Goal: Task Accomplishment & Management: Manage account settings

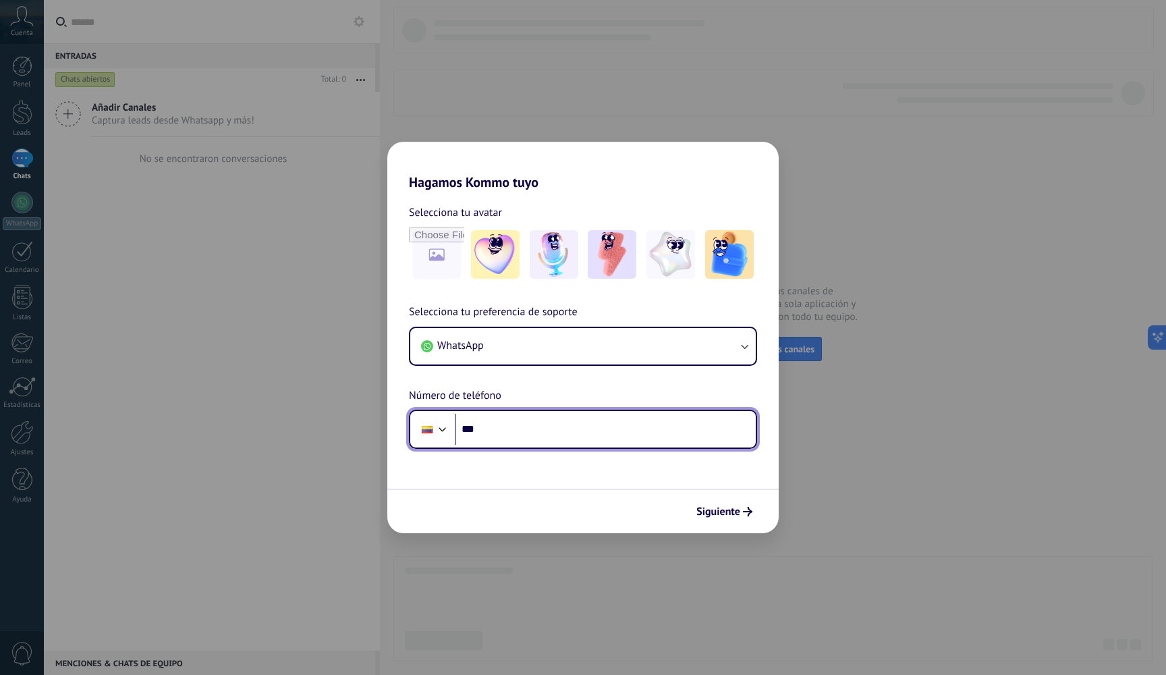
click at [445, 424] on div at bounding box center [442, 428] width 16 height 16
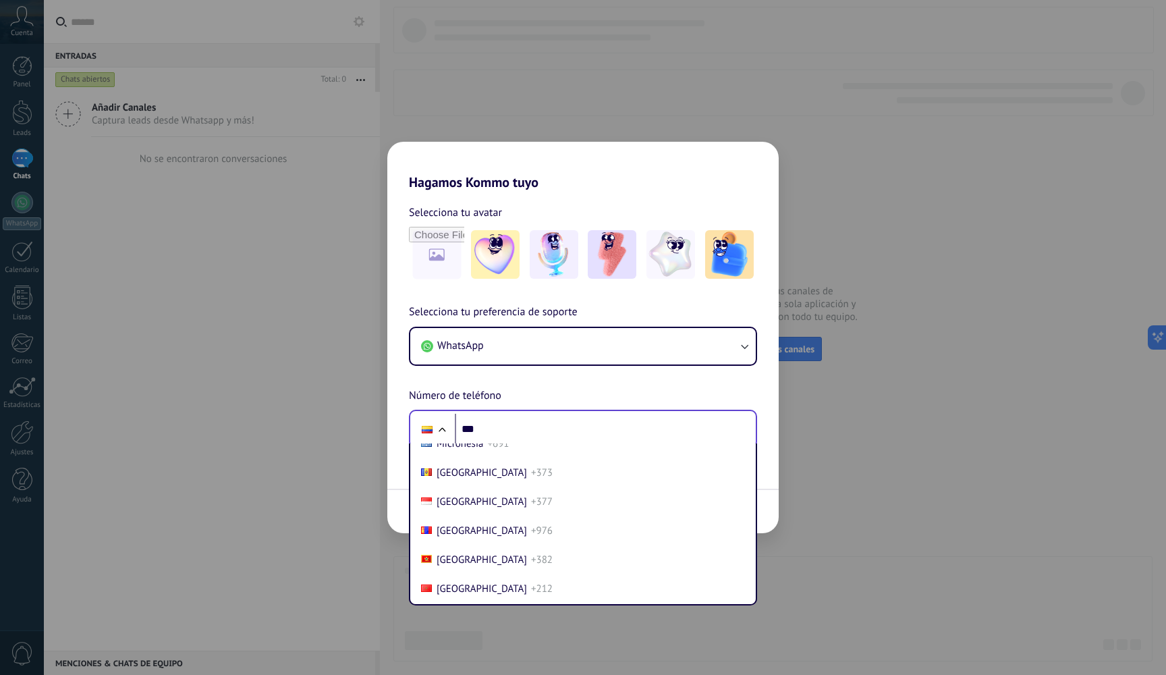
scroll to position [3550, 0]
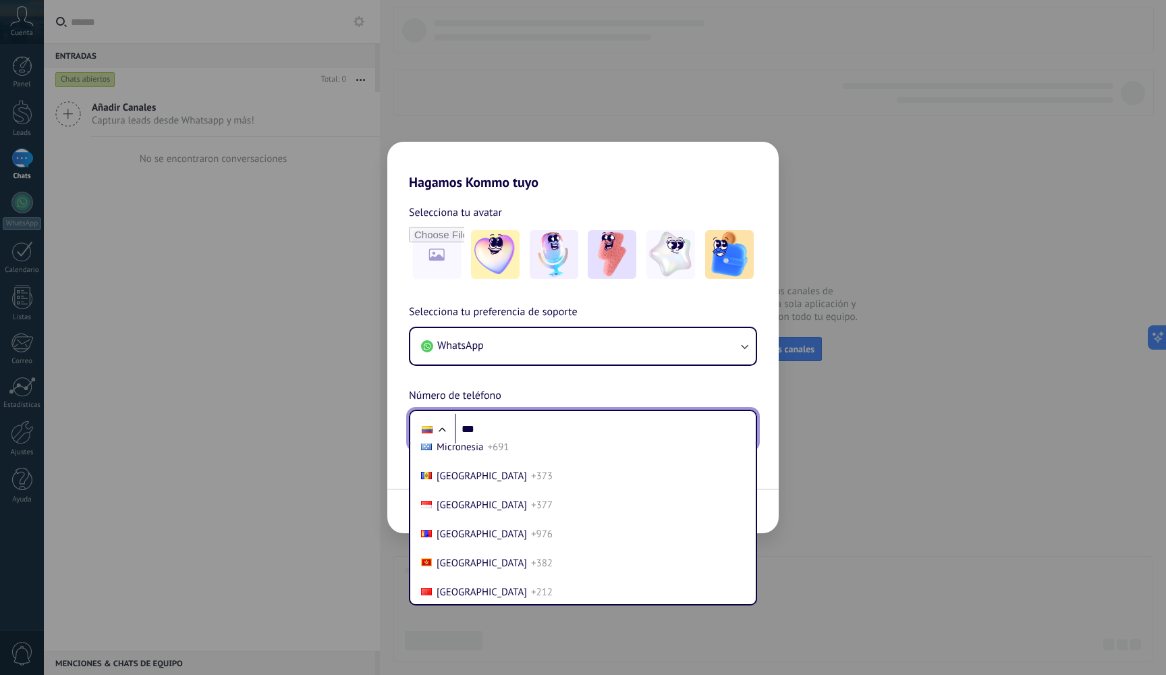
click at [484, 428] on input "***" at bounding box center [605, 429] width 301 height 31
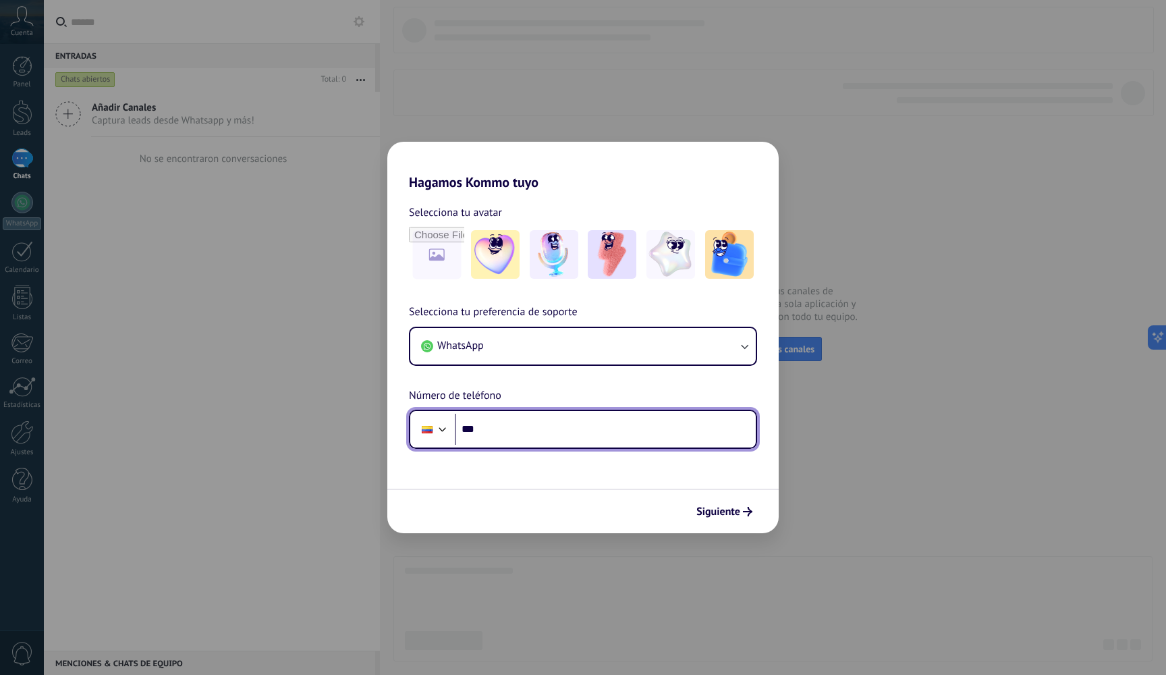
type input "**"
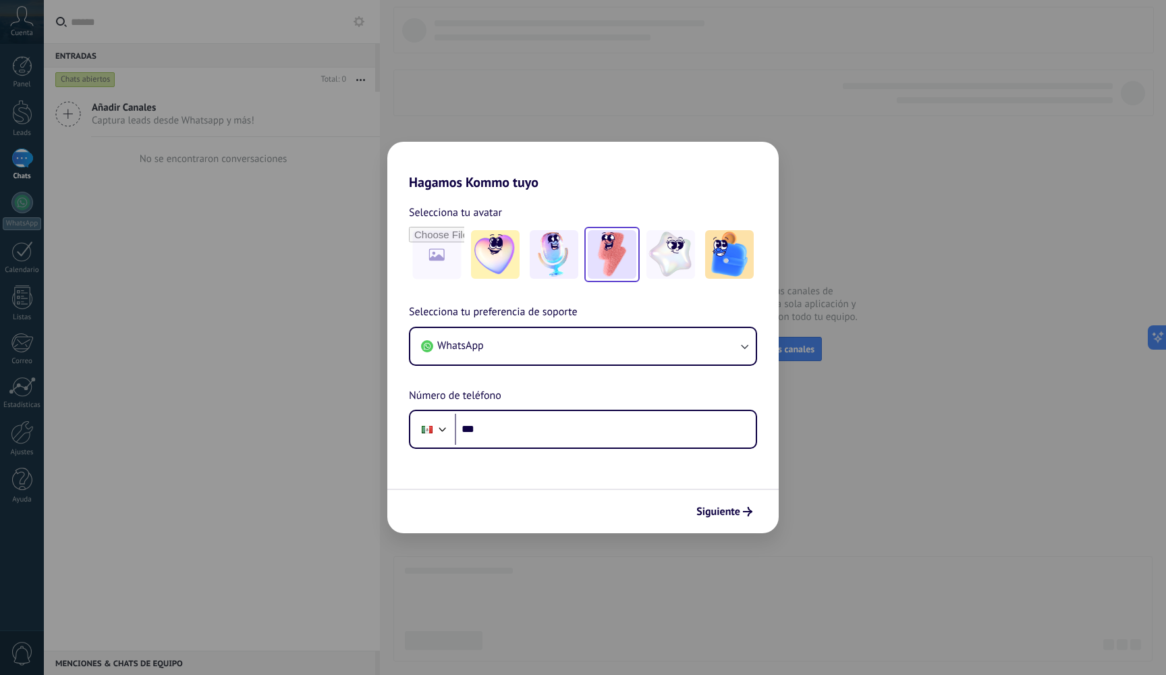
click at [605, 251] on img at bounding box center [612, 254] width 49 height 49
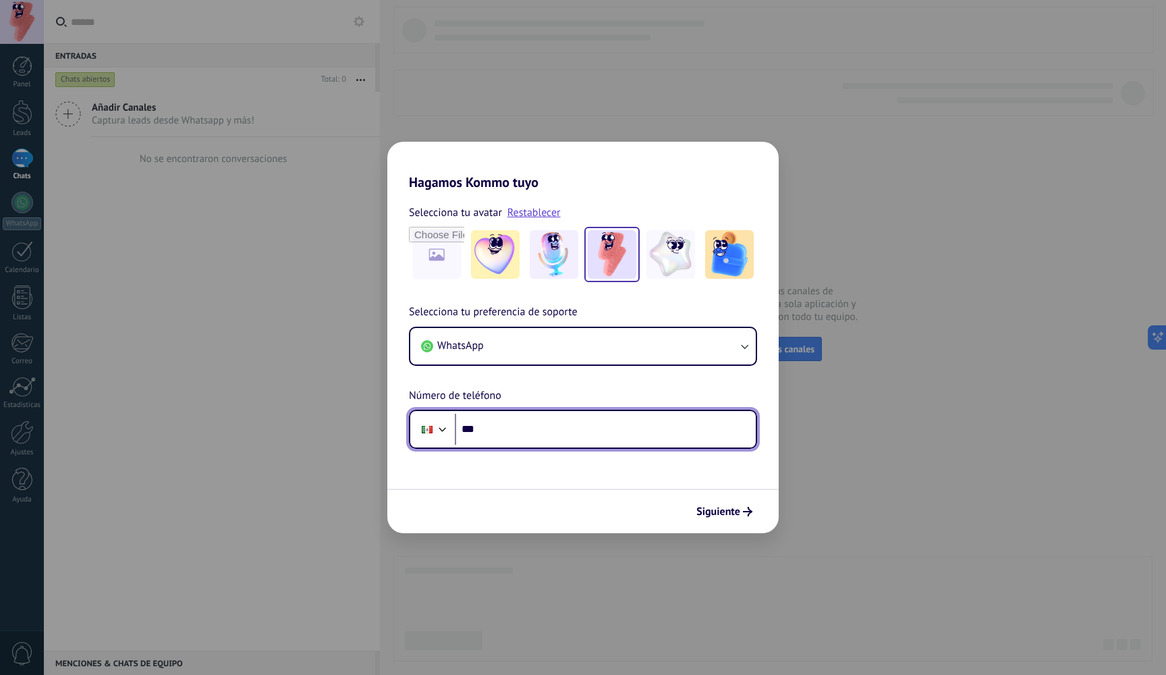
click at [523, 422] on input "***" at bounding box center [605, 429] width 301 height 31
type input "**********"
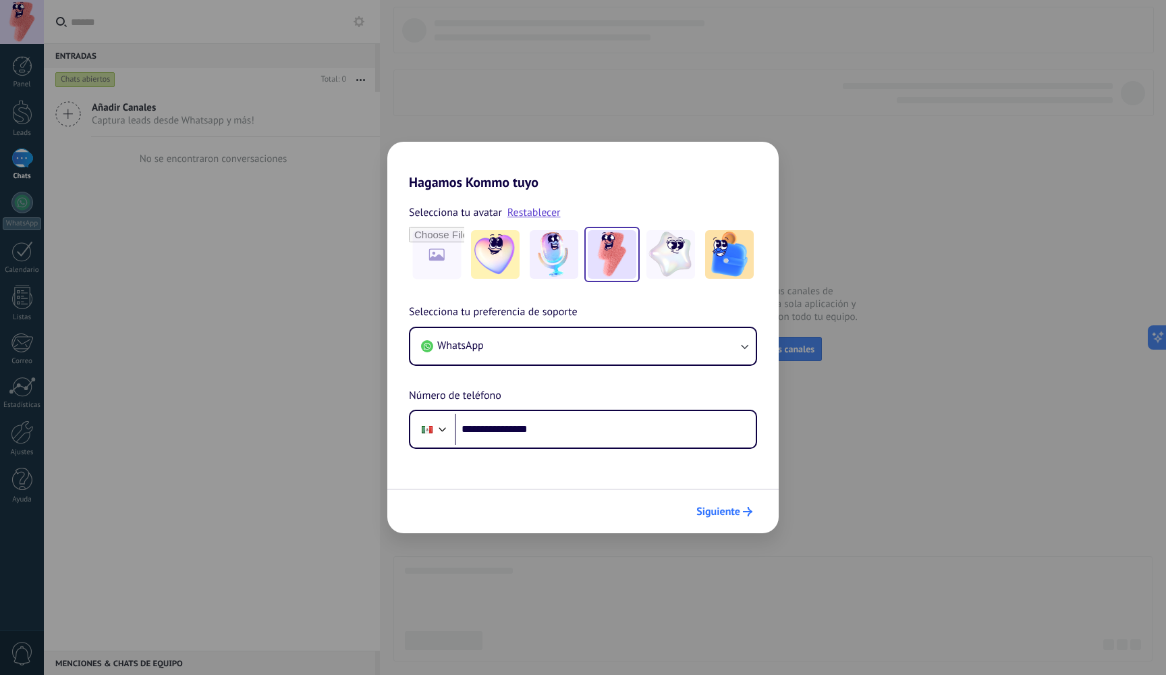
click at [716, 509] on span "Siguiente" at bounding box center [718, 511] width 44 height 9
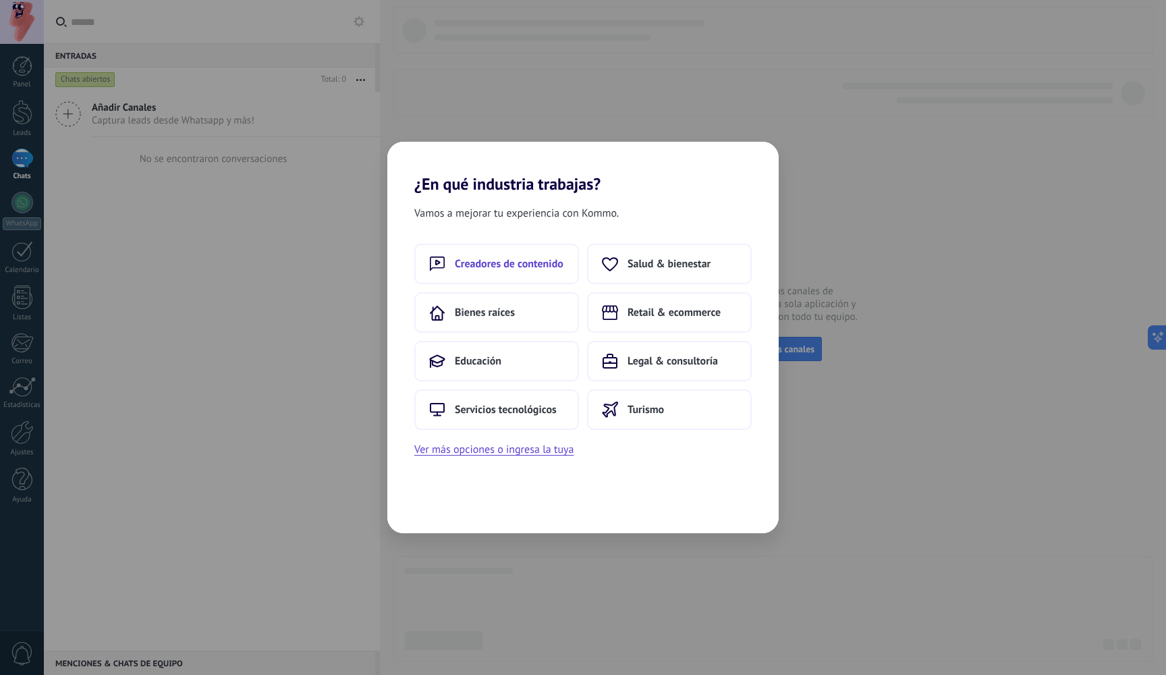
click at [519, 266] on span "Creadores de contenido" at bounding box center [509, 263] width 109 height 13
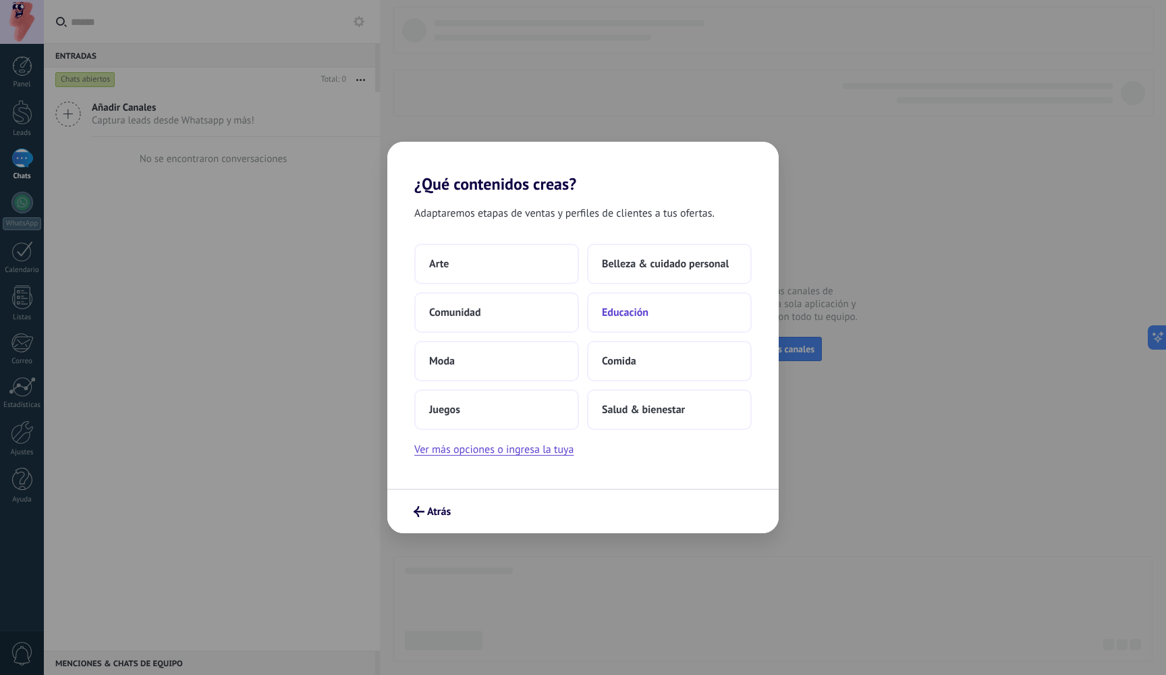
click at [638, 320] on button "Educación" at bounding box center [669, 312] width 165 height 40
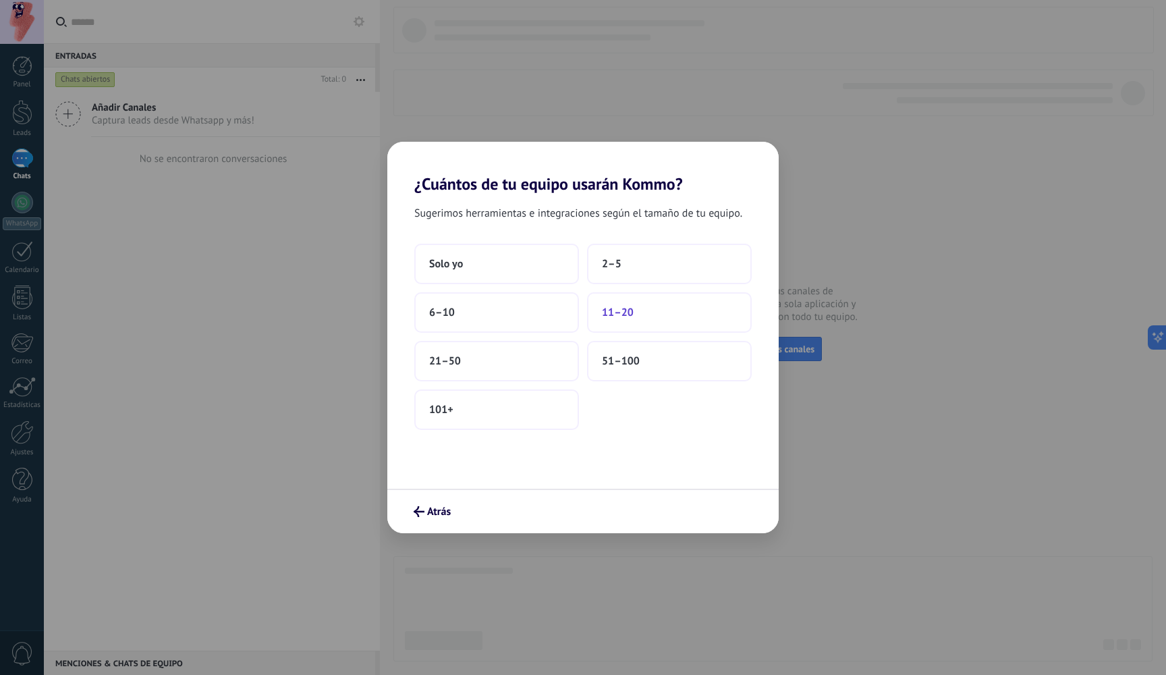
click at [645, 308] on button "11–20" at bounding box center [669, 312] width 165 height 40
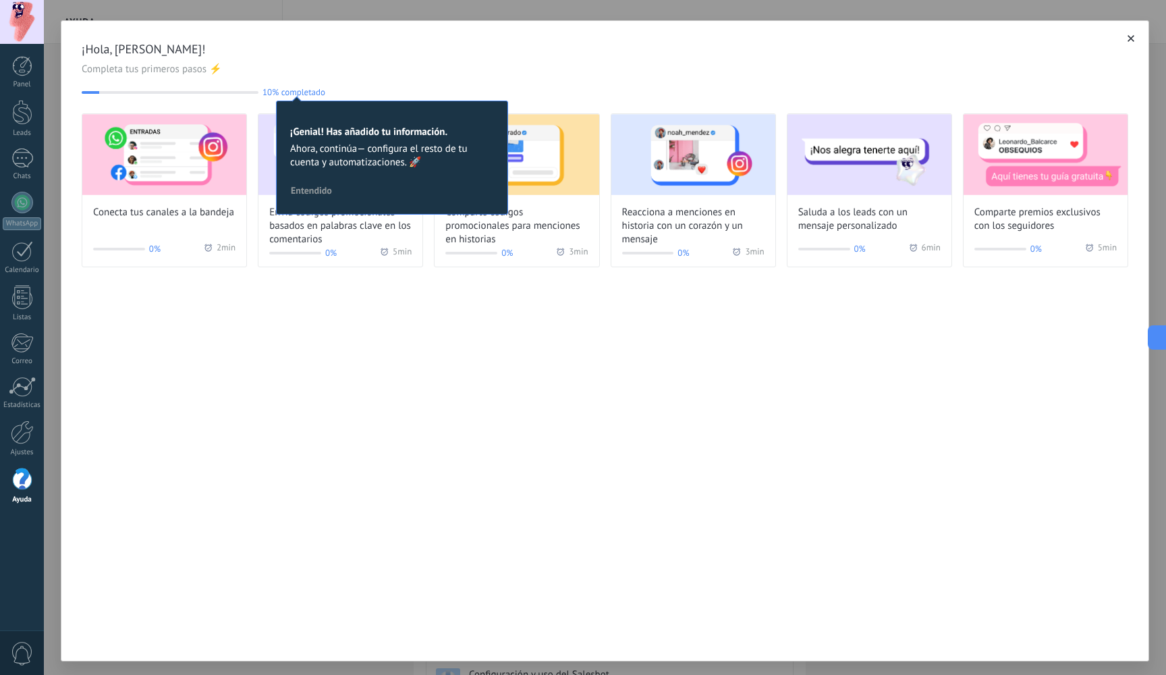
click at [618, 317] on div "¡Hola, [PERSON_NAME]! Completa tus primeros pasos ⚡ 10% completado 10 ¡Genial! …" at bounding box center [605, 340] width 1088 height 641
click at [439, 80] on div "¡Hola, [PERSON_NAME]! Completa tus primeros pasos ⚡ 10% completado 10 ¡Genial! …" at bounding box center [605, 69] width 1046 height 56
click at [401, 325] on div "¡Hola, [PERSON_NAME]! Completa tus primeros pasos ⚡ 10% completado 10 ¡Genial! …" at bounding box center [605, 340] width 1088 height 641
click at [320, 195] on span "Entendido" at bounding box center [311, 190] width 41 height 9
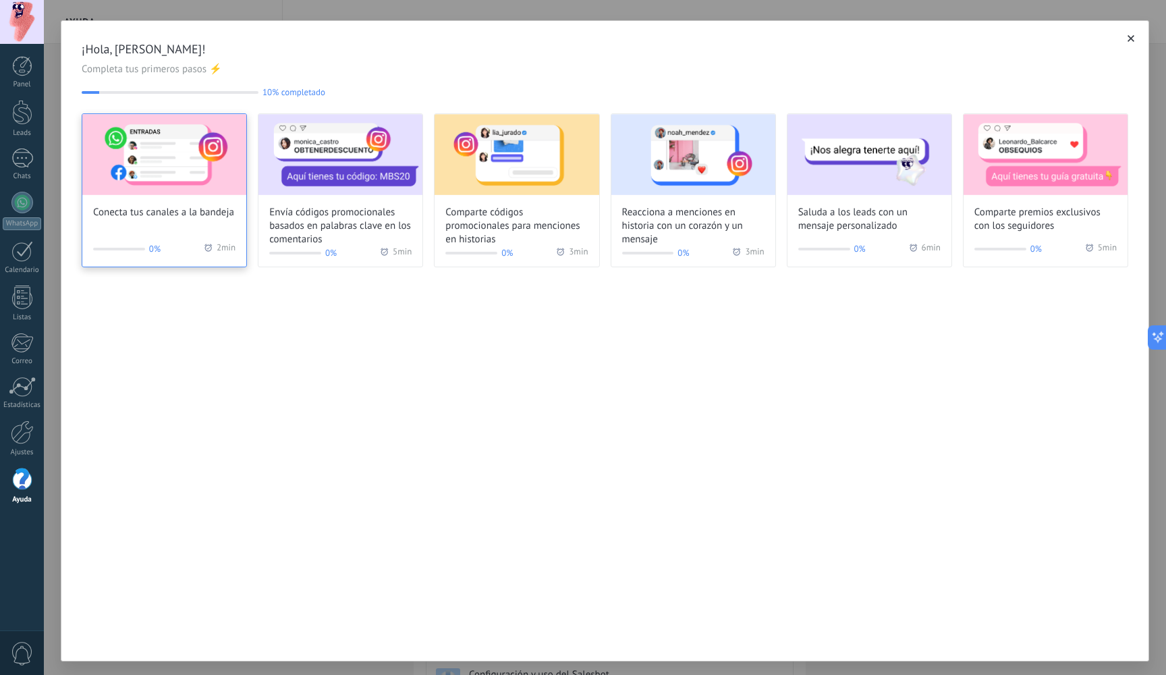
click at [182, 206] on span "Conecta tus canales a la bandeja" at bounding box center [163, 212] width 141 height 13
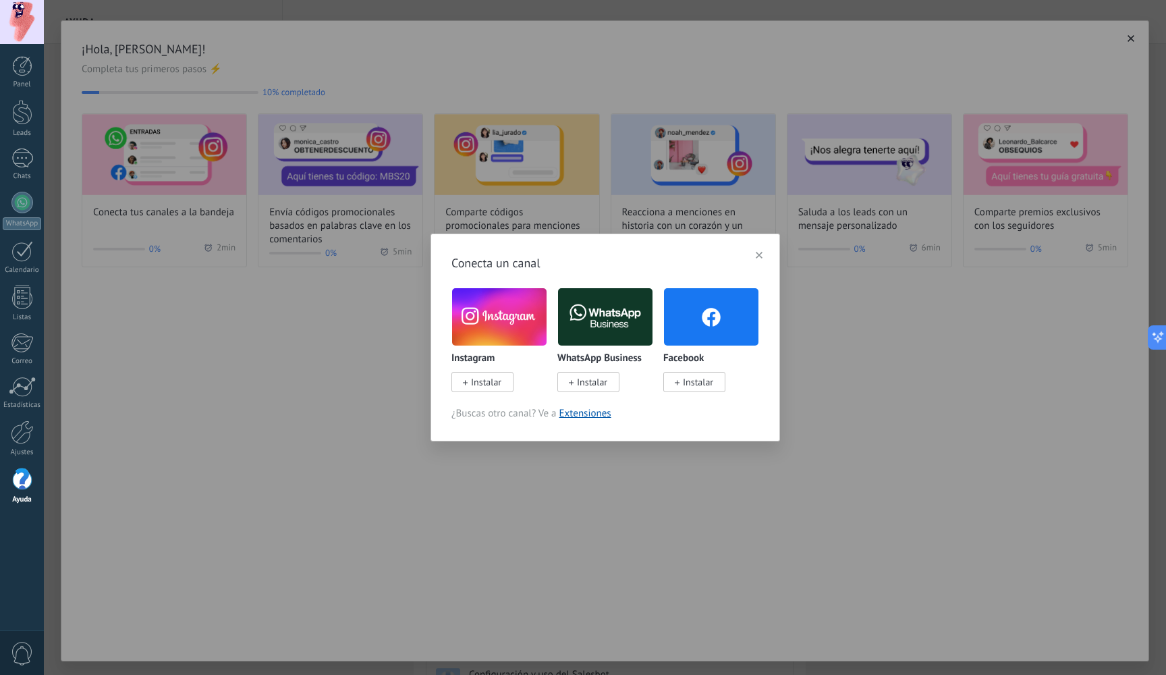
click at [609, 321] on img at bounding box center [605, 317] width 94 height 64
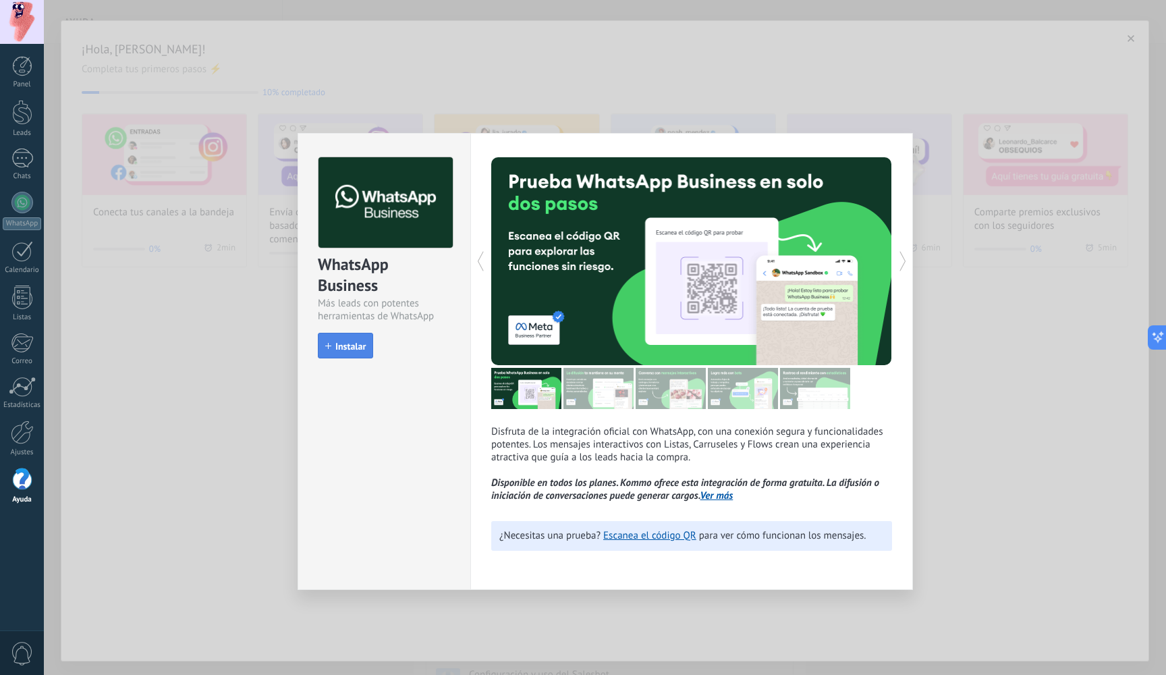
click at [364, 343] on span "Instalar" at bounding box center [350, 345] width 30 height 9
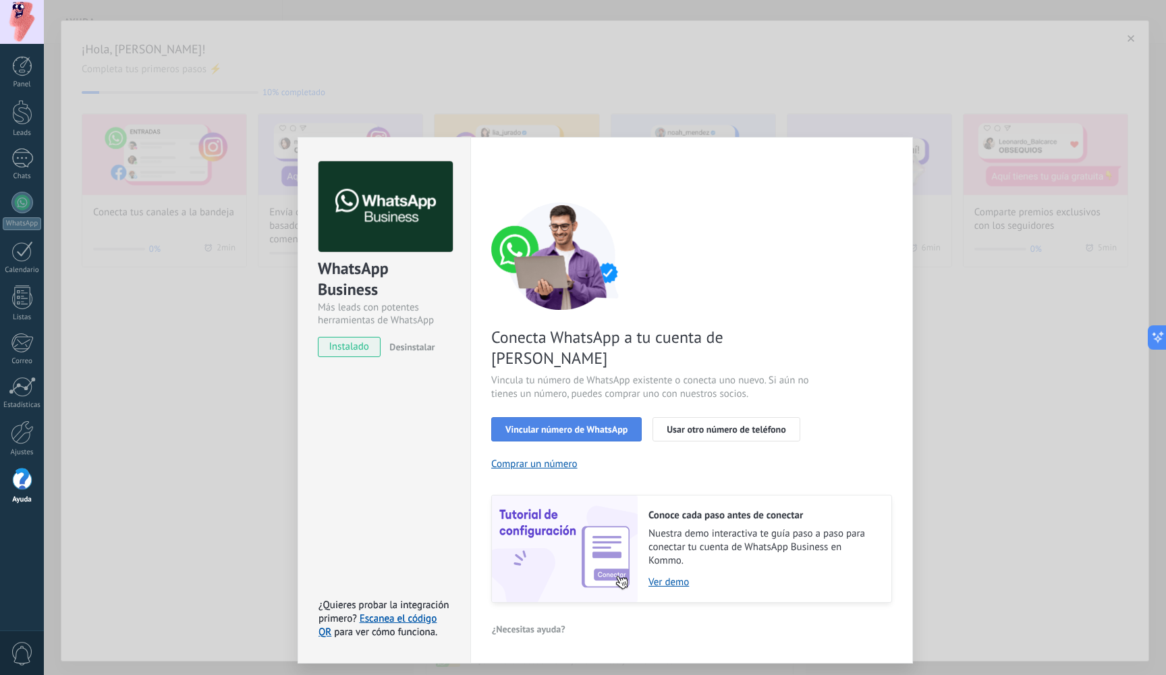
click at [613, 417] on button "Vincular número de WhatsApp" at bounding box center [566, 429] width 150 height 24
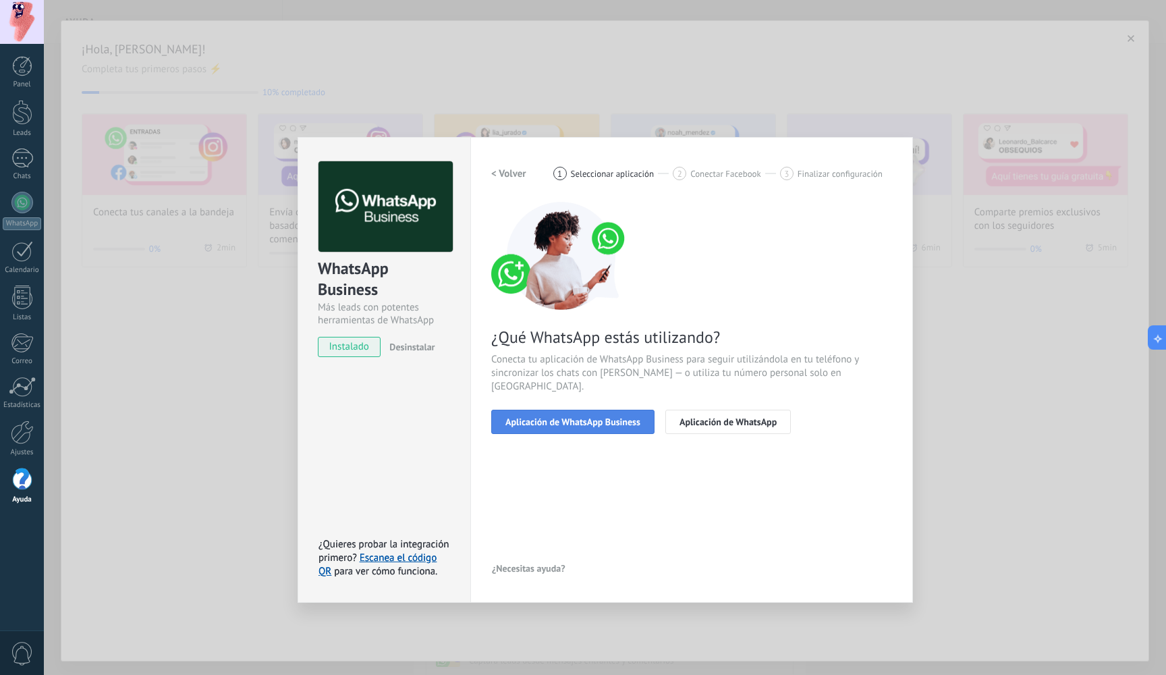
click at [623, 417] on span "Aplicación de WhatsApp Business" at bounding box center [572, 421] width 135 height 9
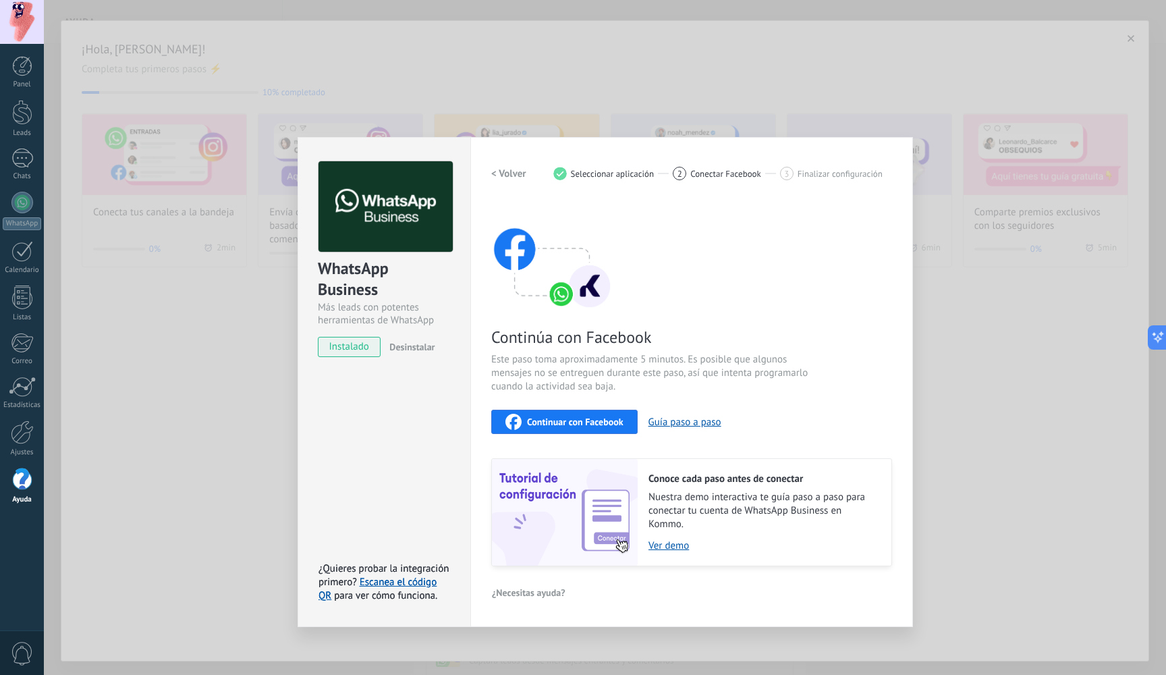
click at [597, 419] on span "Continuar con Facebook" at bounding box center [575, 421] width 96 height 9
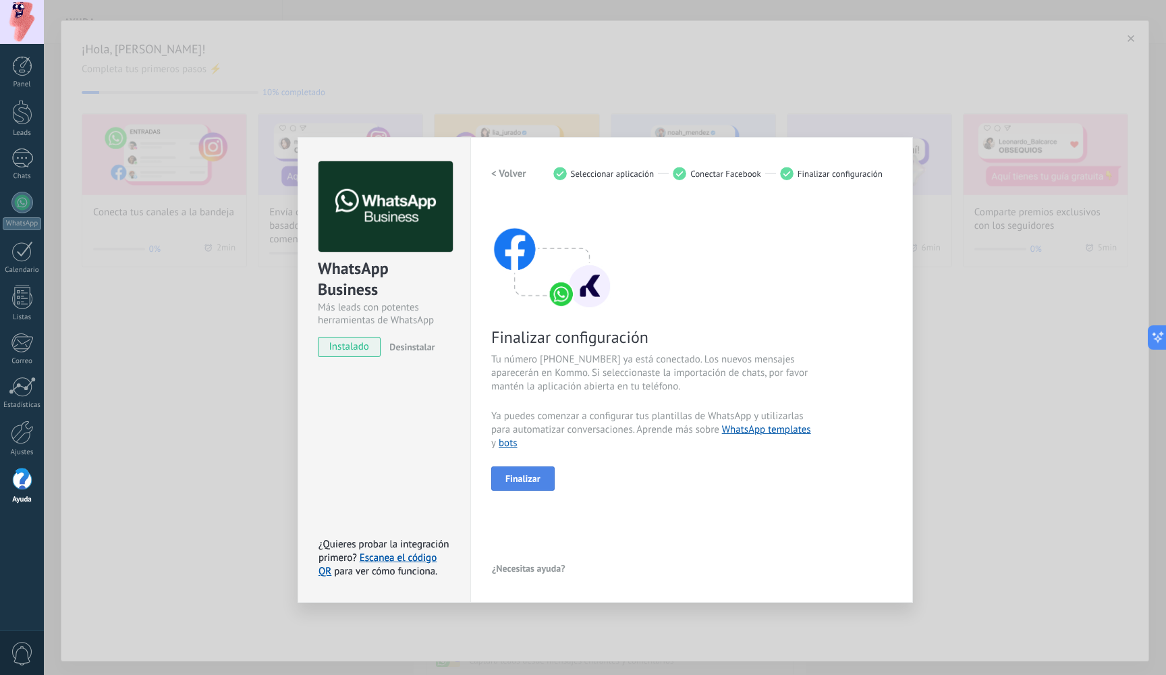
click at [544, 472] on button "Finalizar" at bounding box center [522, 478] width 63 height 24
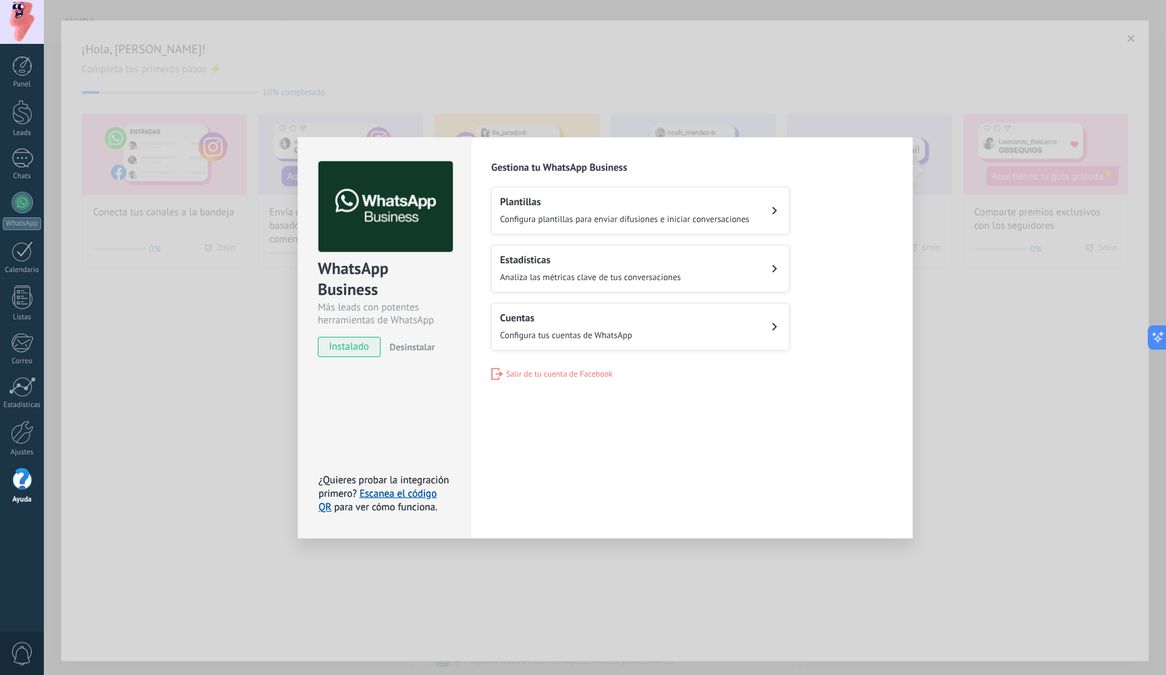
click at [674, 322] on button "Cuentas Configura tus cuentas de WhatsApp" at bounding box center [640, 326] width 298 height 47
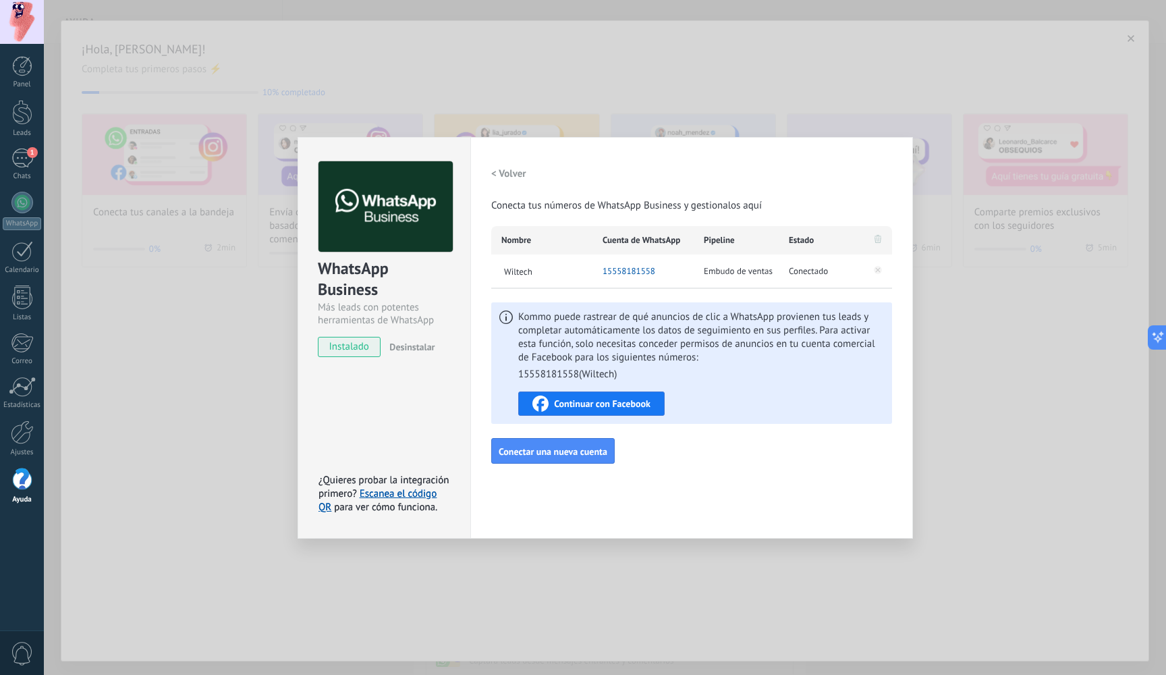
click at [1036, 353] on div "WhatsApp Business Más leads con potentes herramientas de WhatsApp instalado Des…" at bounding box center [605, 337] width 1122 height 675
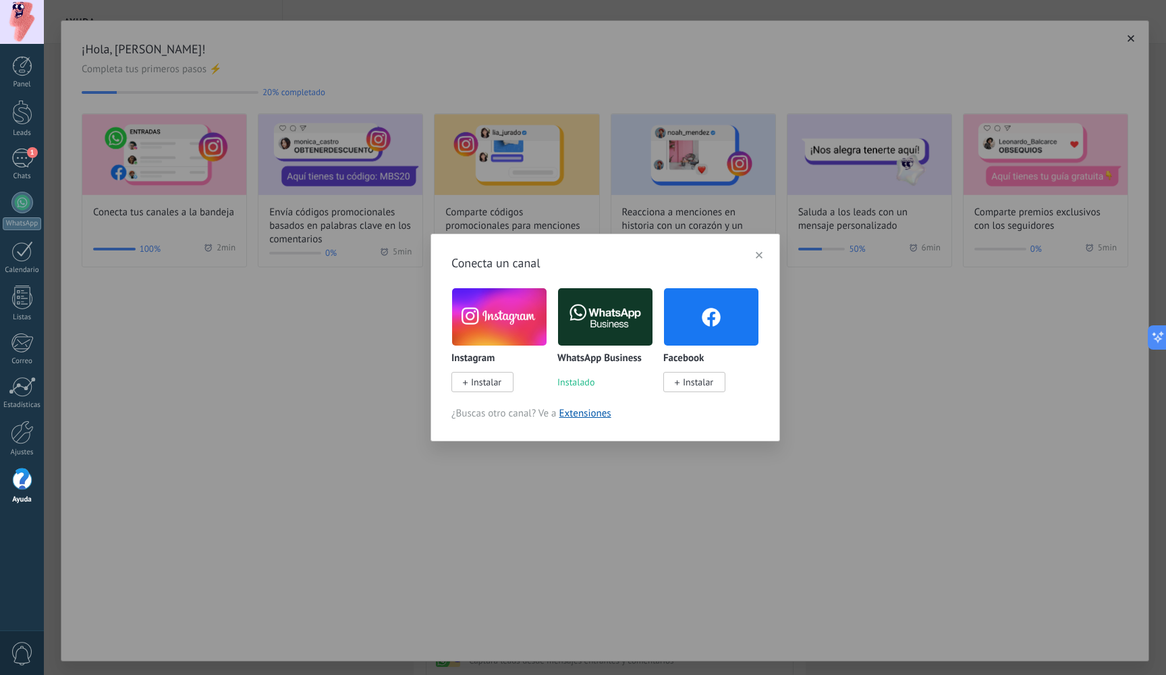
click at [760, 251] on span "button" at bounding box center [759, 254] width 7 height 9
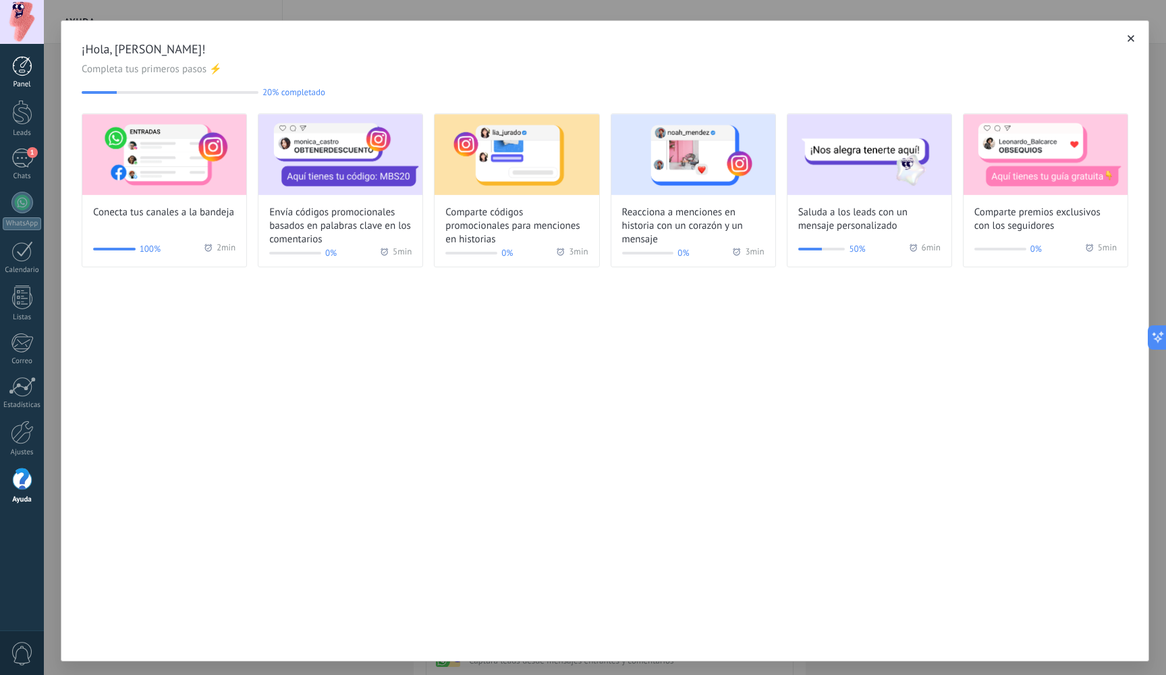
click at [22, 74] on div at bounding box center [22, 66] width 20 height 20
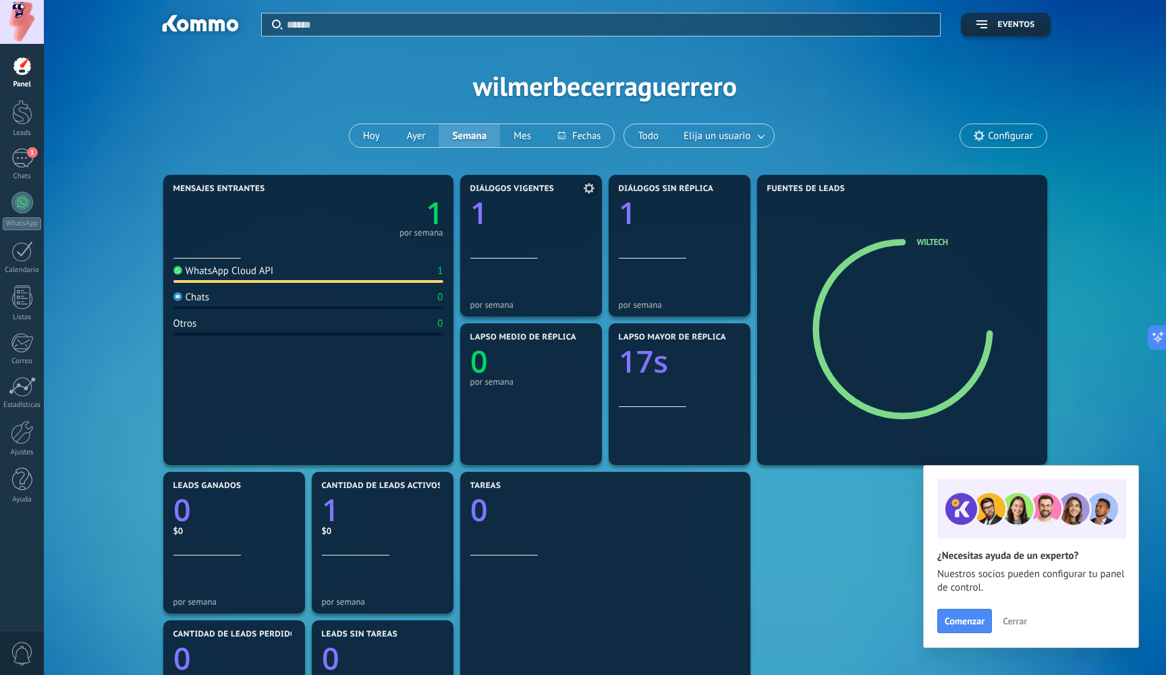
click at [504, 241] on div "Diálogos vigentes 1" at bounding box center [530, 221] width 121 height 74
click at [495, 224] on div "1" at bounding box center [530, 209] width 121 height 30
click at [24, 123] on div at bounding box center [22, 112] width 20 height 25
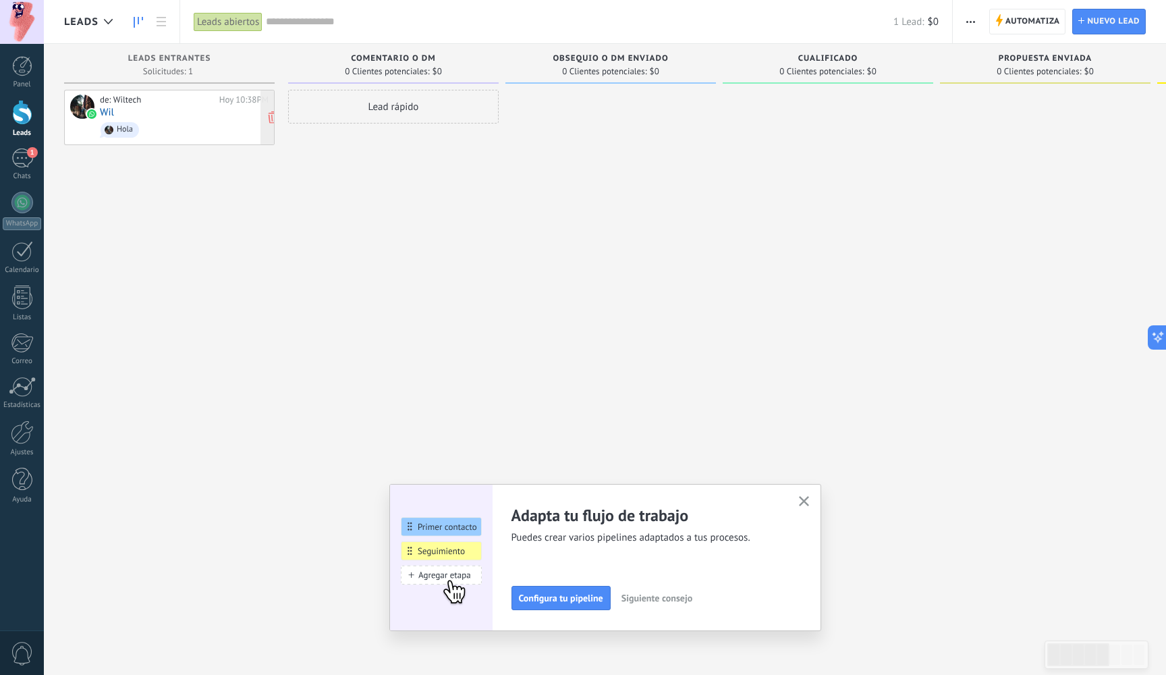
click at [173, 121] on span "Hola" at bounding box center [184, 129] width 169 height 21
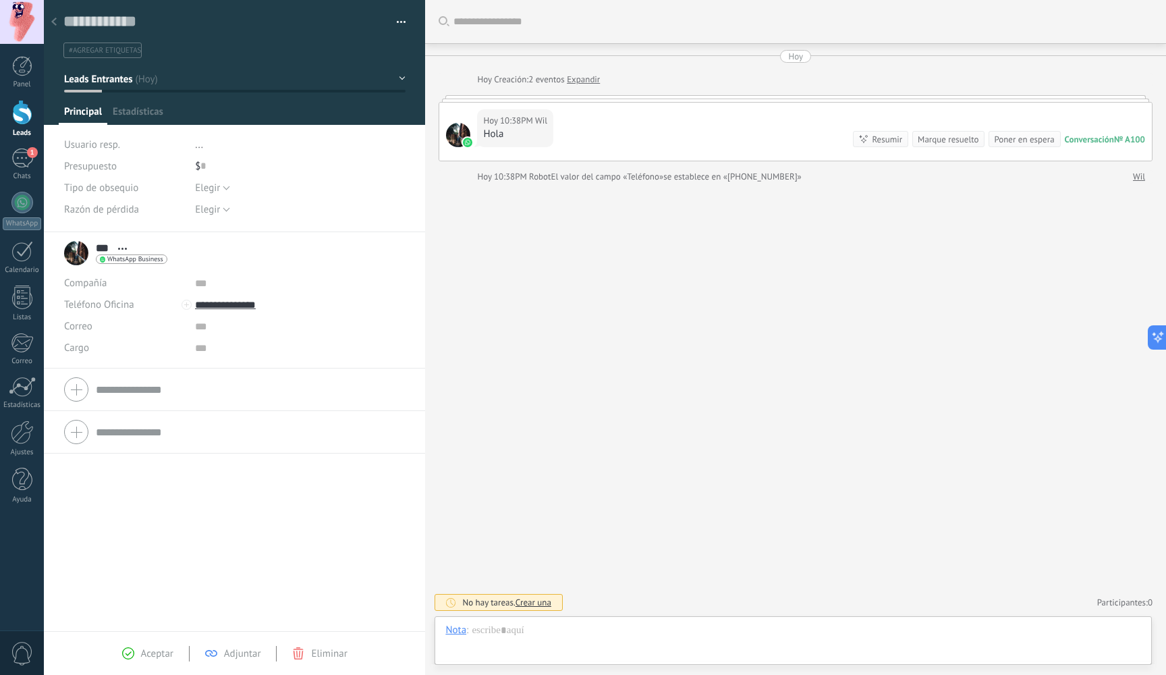
scroll to position [20, 0]
click at [556, 135] on div "Hoy 10:38PM Wil Hola Conversación № A100 Conversación № A100 Resumir Resumir Ma…" at bounding box center [795, 132] width 712 height 58
drag, startPoint x: 696, startPoint y: 320, endPoint x: 698, endPoint y: -45, distance: 365.6
click at [698, 0] on html ".abccls-1,.abccls-2{fill-rule:evenodd}.abccls-2{fill:#fff} .abfcls-1{fill:none}…" at bounding box center [583, 337] width 1166 height 675
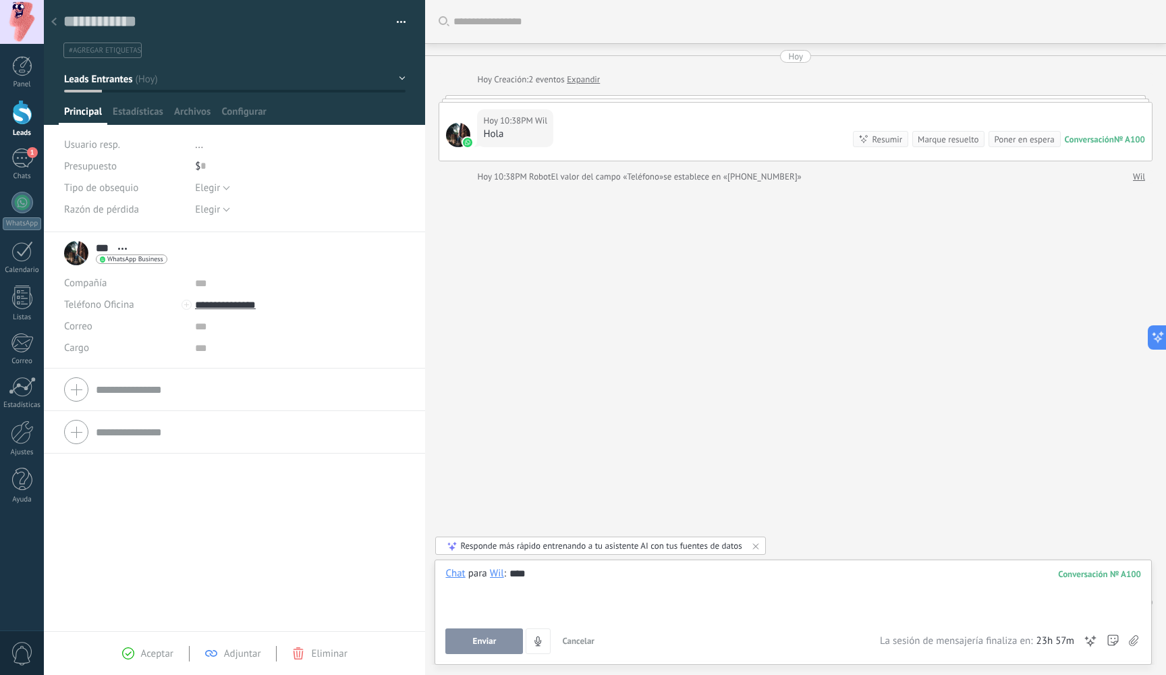
click at [467, 642] on button "Enviar" at bounding box center [484, 641] width 78 height 26
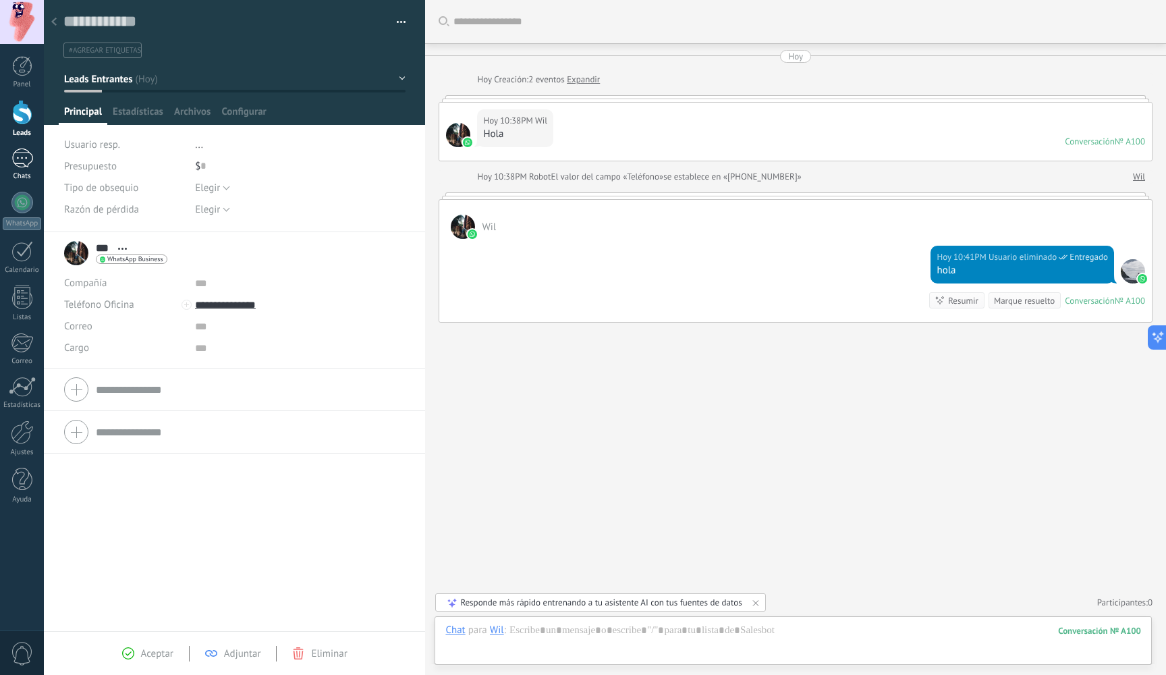
click at [27, 162] on div "1" at bounding box center [22, 158] width 22 height 20
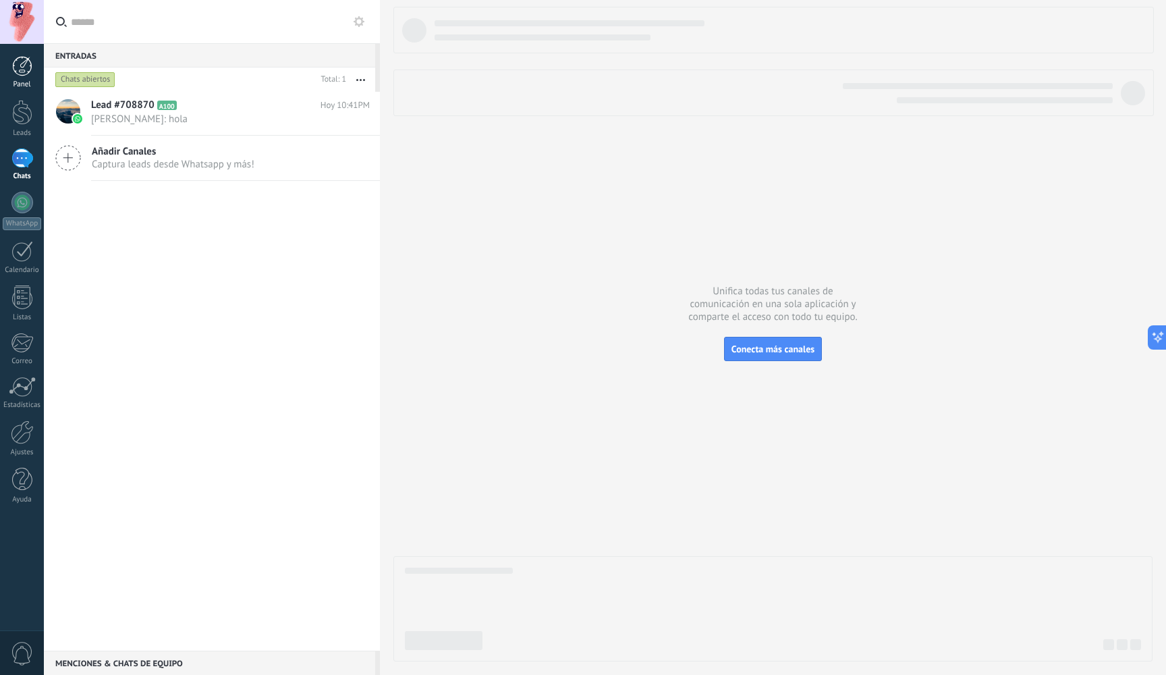
click at [20, 69] on div at bounding box center [22, 66] width 20 height 20
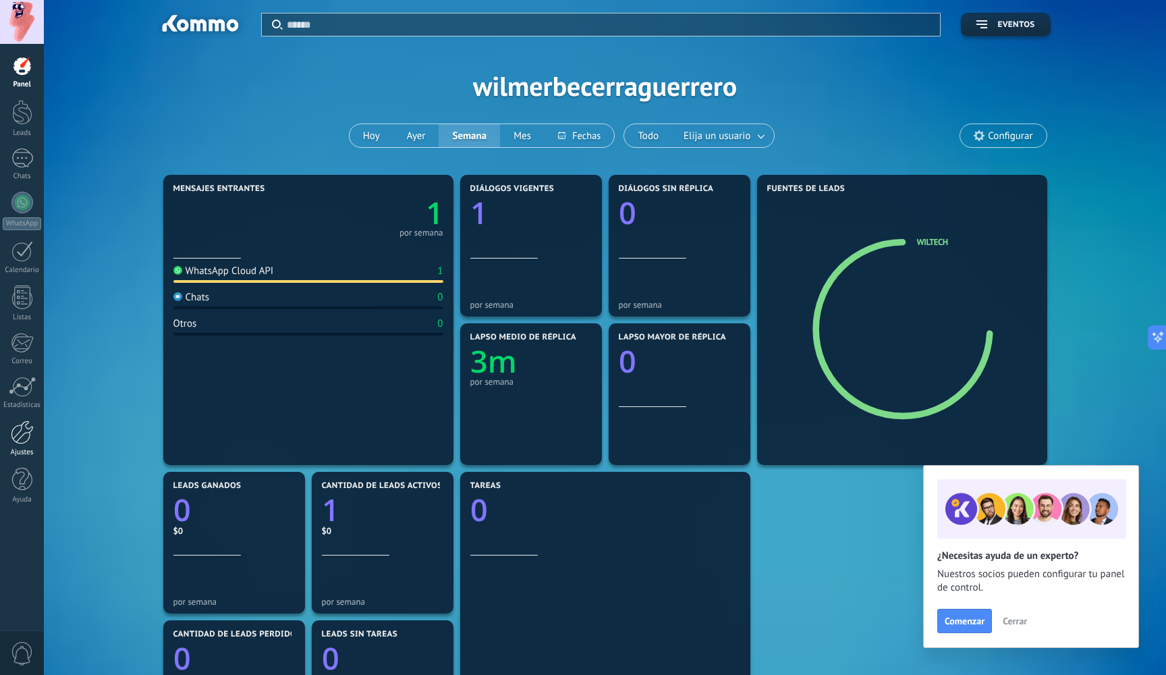
click at [26, 432] on div at bounding box center [22, 432] width 23 height 24
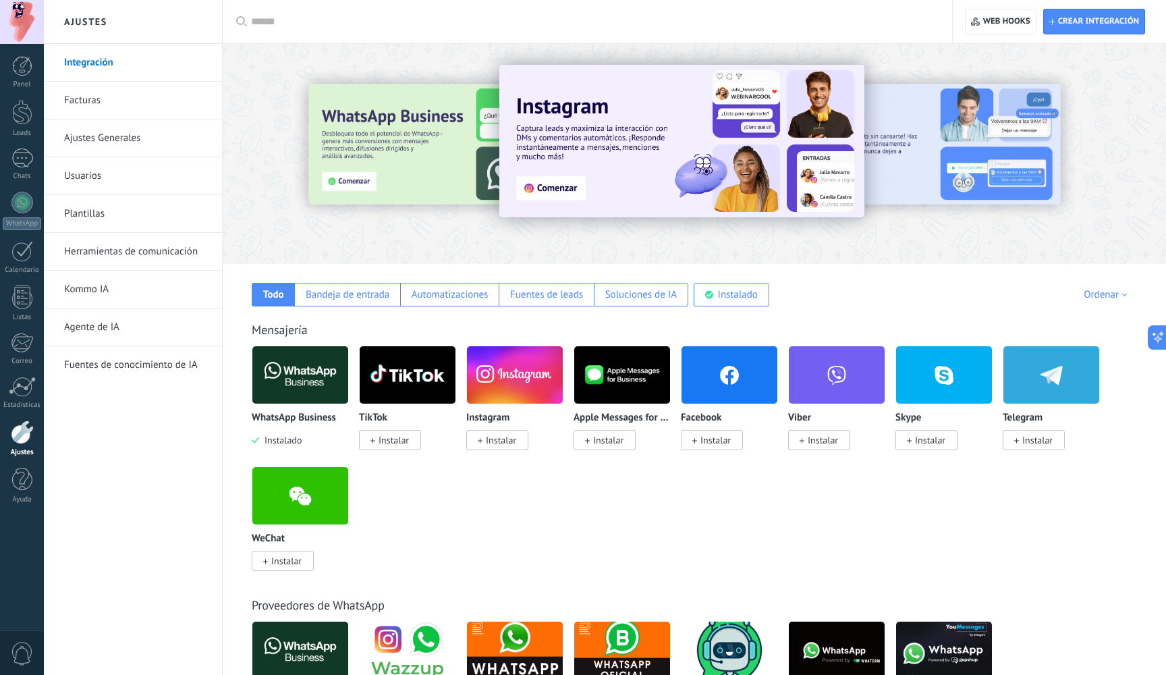
click at [119, 332] on link "Agente de IA" at bounding box center [136, 327] width 144 height 38
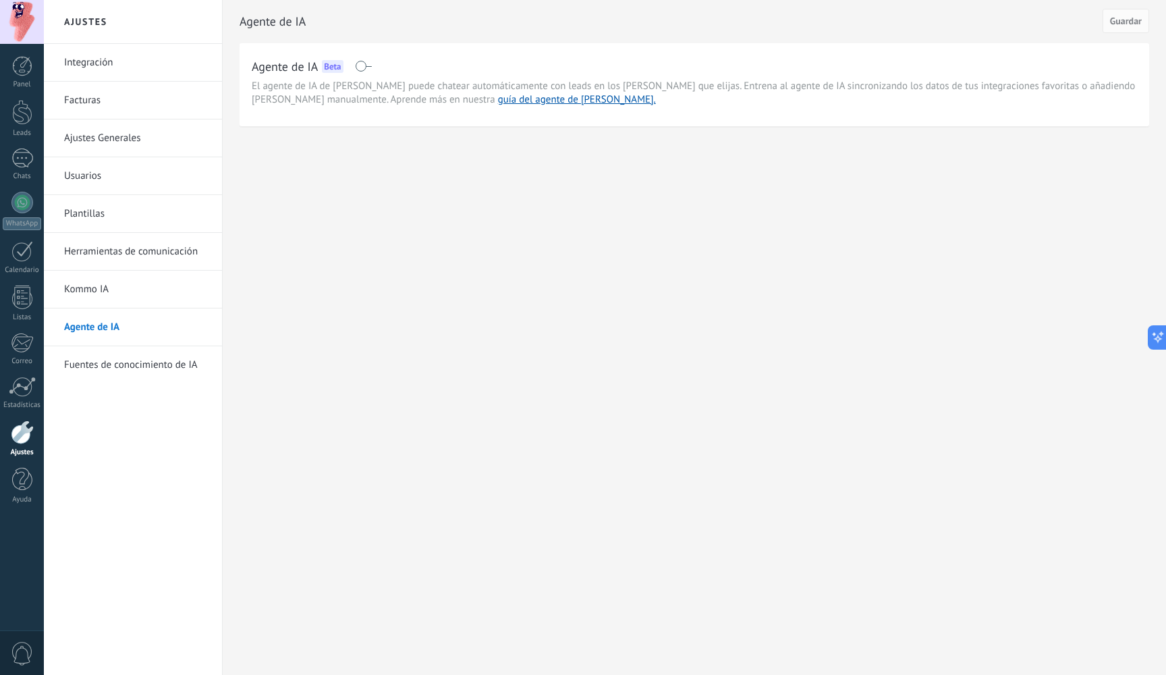
click at [113, 291] on link "Kommo IA" at bounding box center [136, 290] width 144 height 38
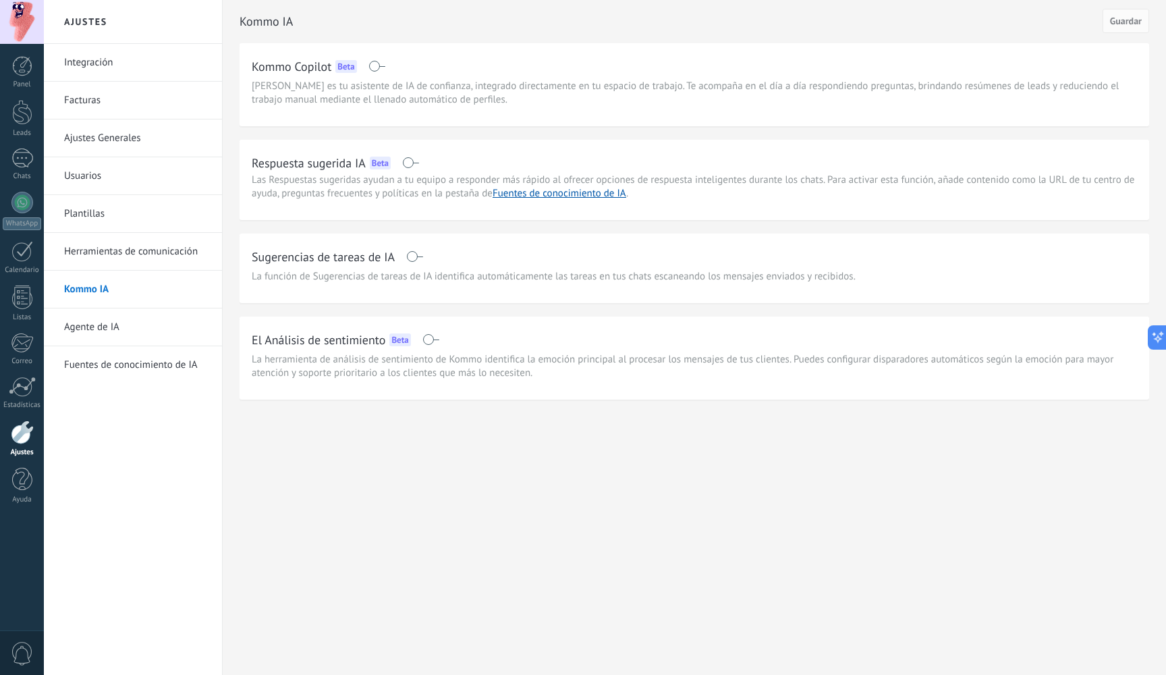
click at [417, 252] on span at bounding box center [414, 256] width 17 height 11
click at [417, 254] on span at bounding box center [414, 256] width 17 height 11
click at [173, 67] on link "Integración" at bounding box center [136, 63] width 144 height 38
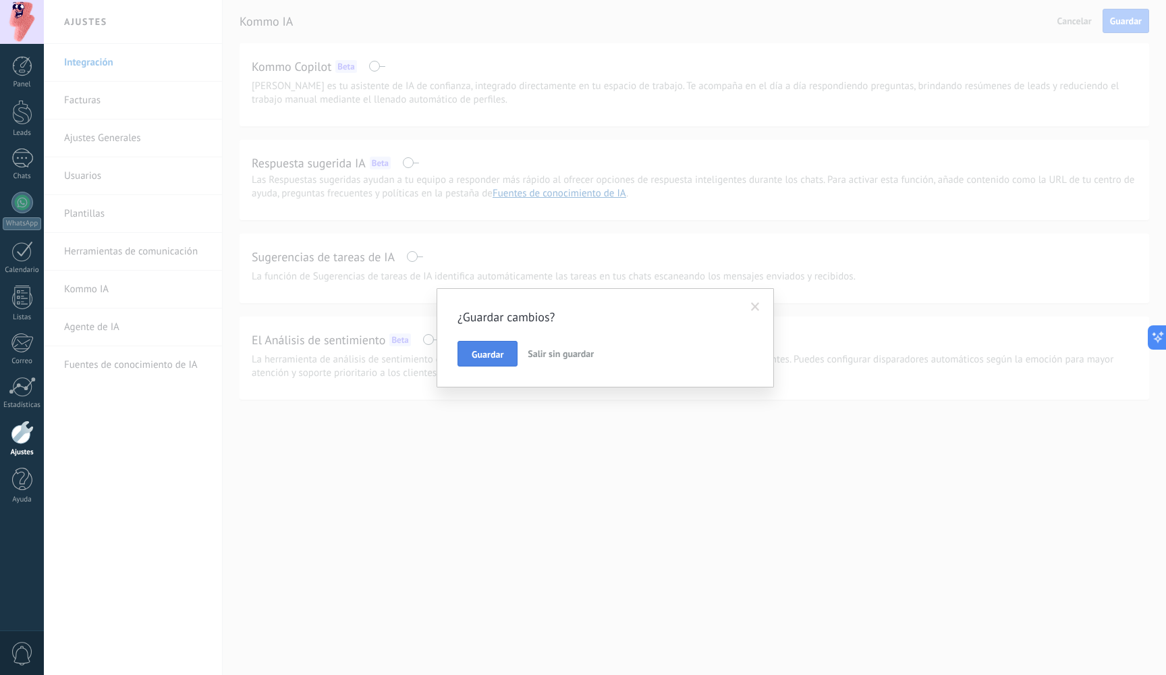
click at [482, 364] on button "Guardar" at bounding box center [487, 354] width 60 height 26
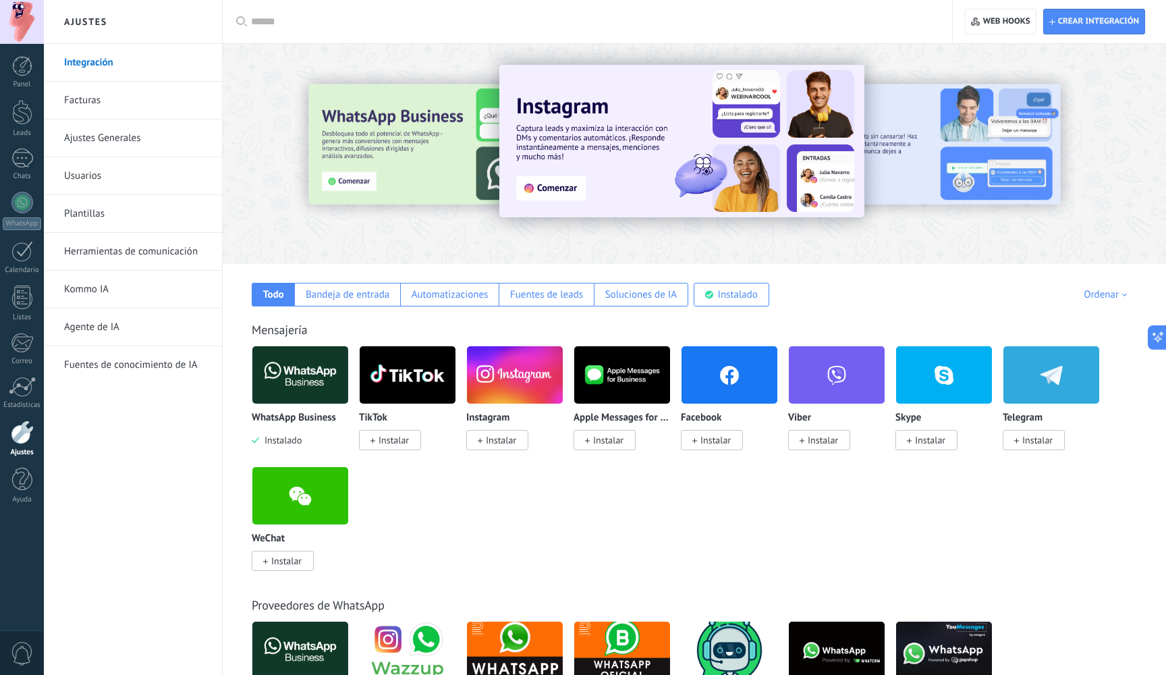
click at [137, 65] on link "Integración" at bounding box center [136, 63] width 144 height 38
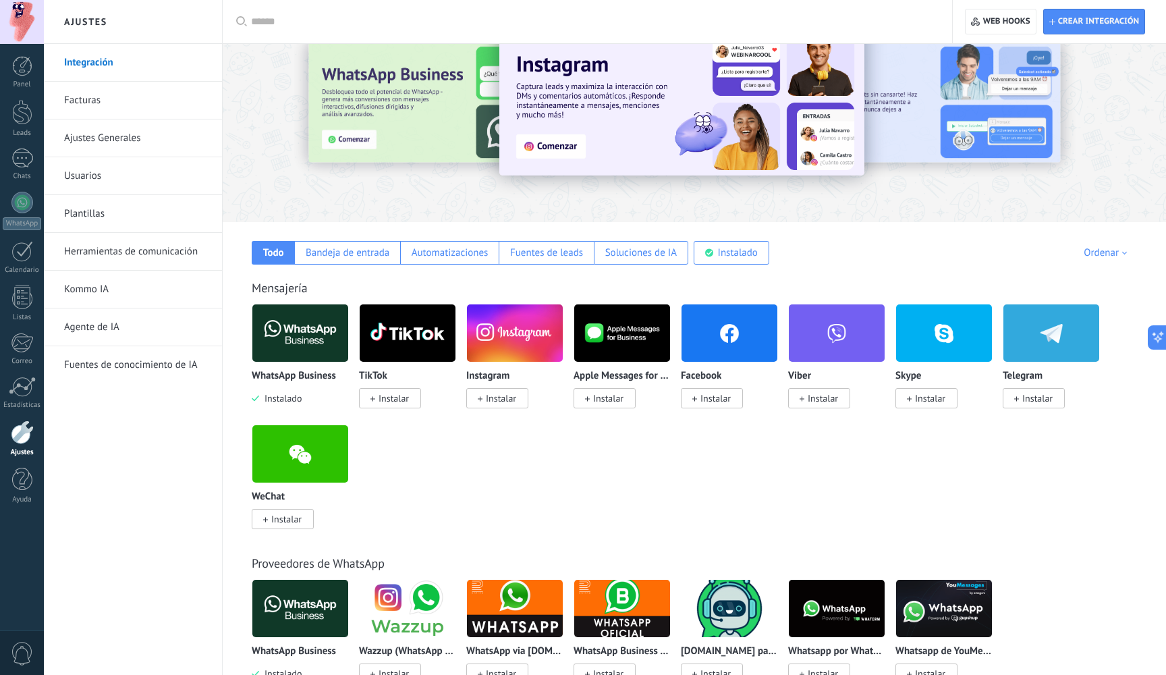
scroll to position [47, 0]
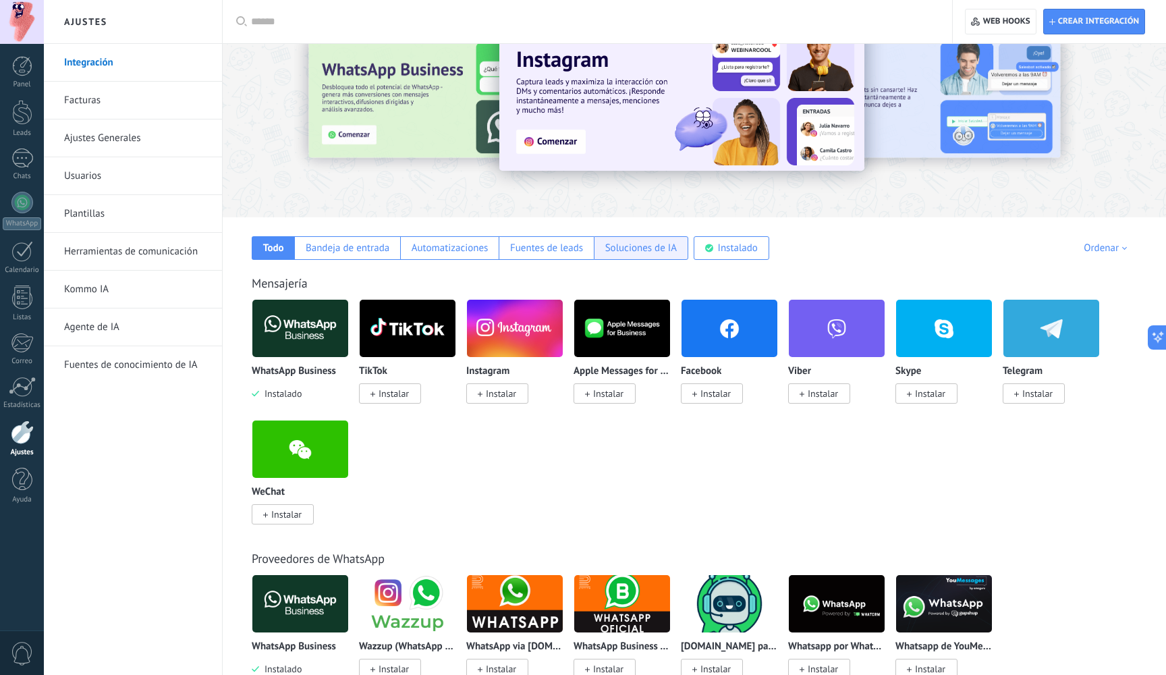
click at [636, 250] on div "Soluciones de IA" at bounding box center [641, 248] width 72 height 13
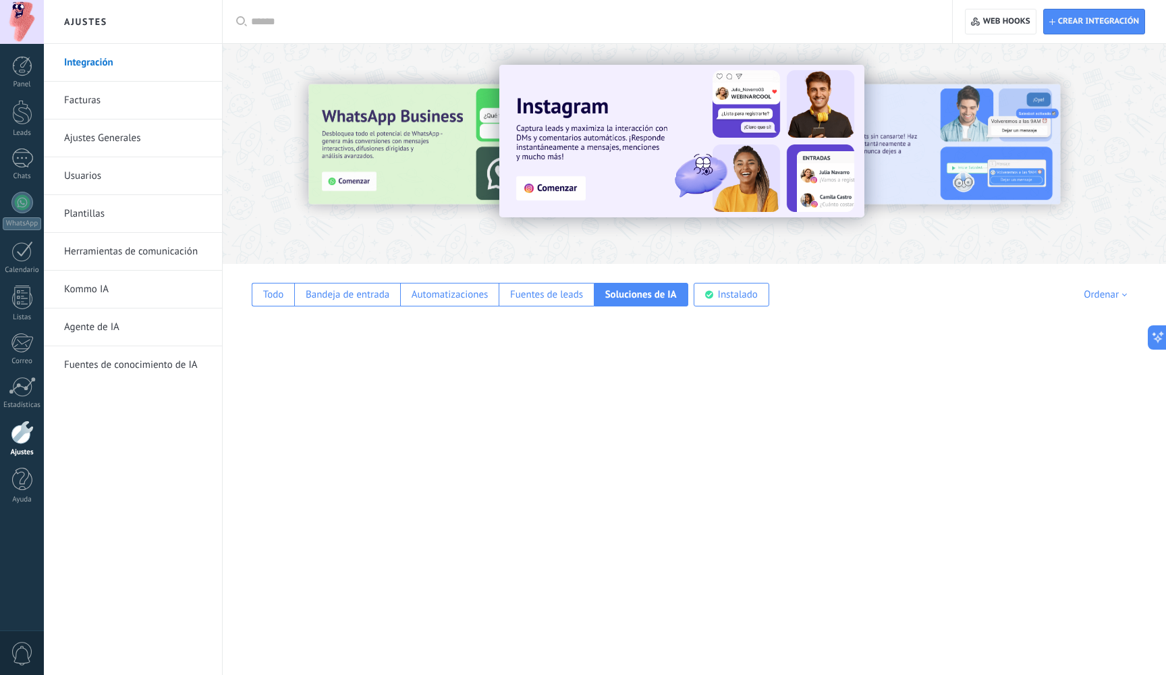
scroll to position [0, 0]
click at [623, 304] on div "Soluciones de IA" at bounding box center [641, 295] width 94 height 24
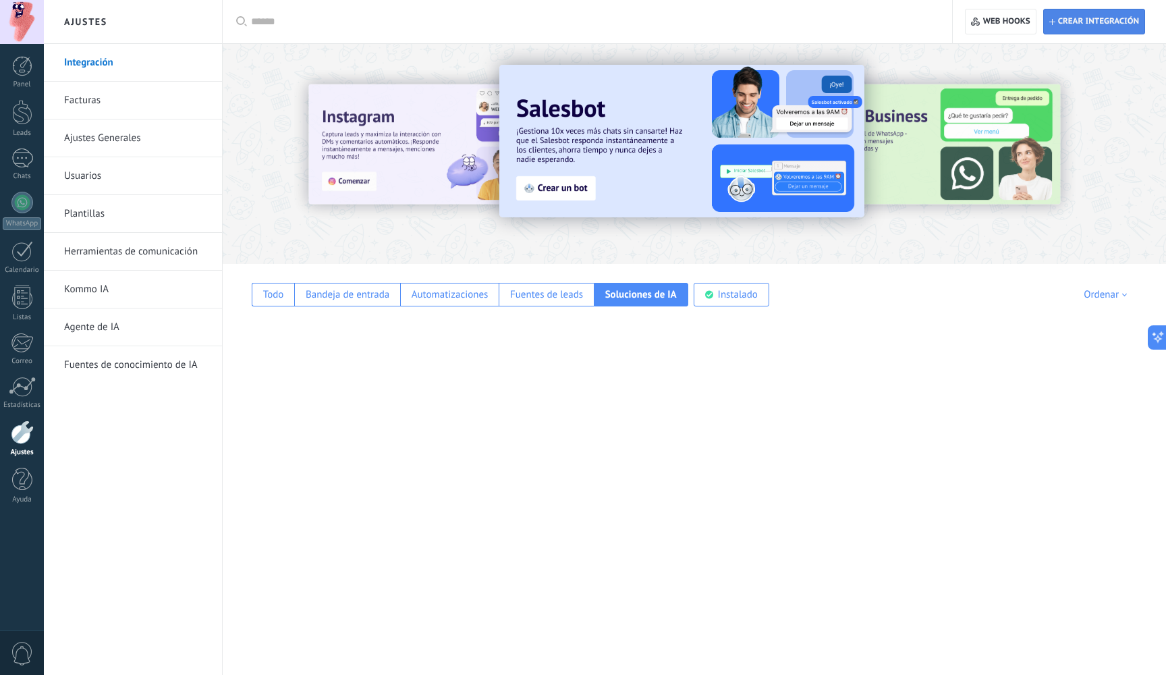
click at [1101, 25] on span "Crear integración" at bounding box center [1098, 21] width 81 height 11
type textarea "**********"
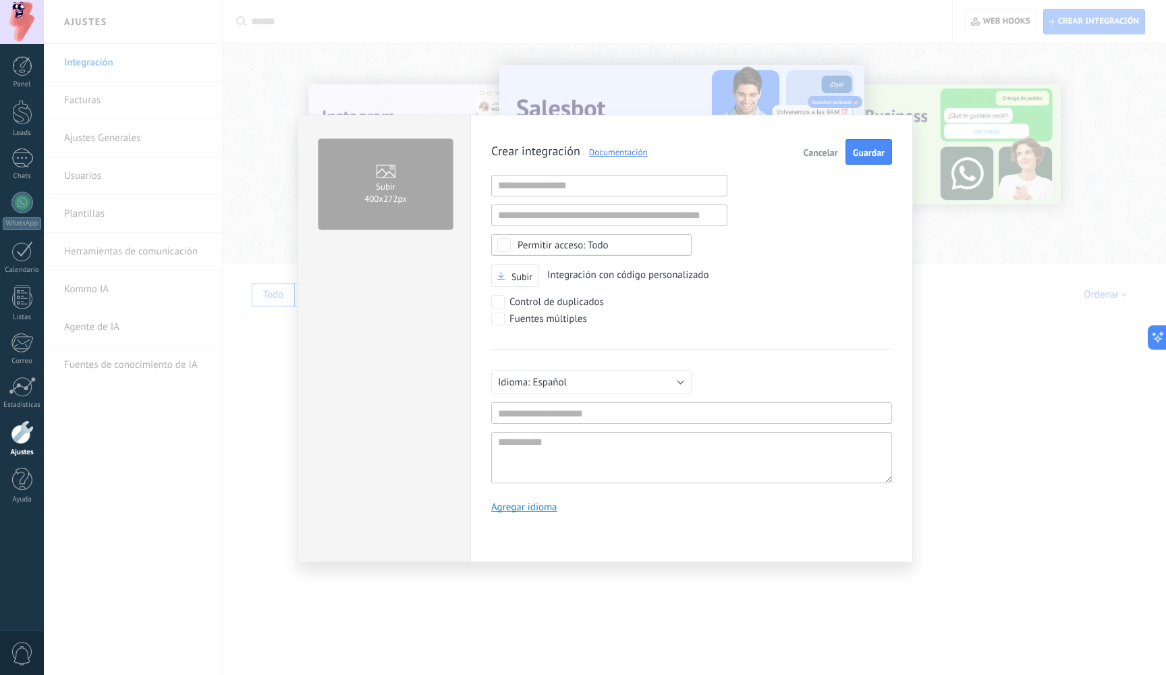
click at [815, 152] on span "Cancelar" at bounding box center [820, 152] width 34 height 9
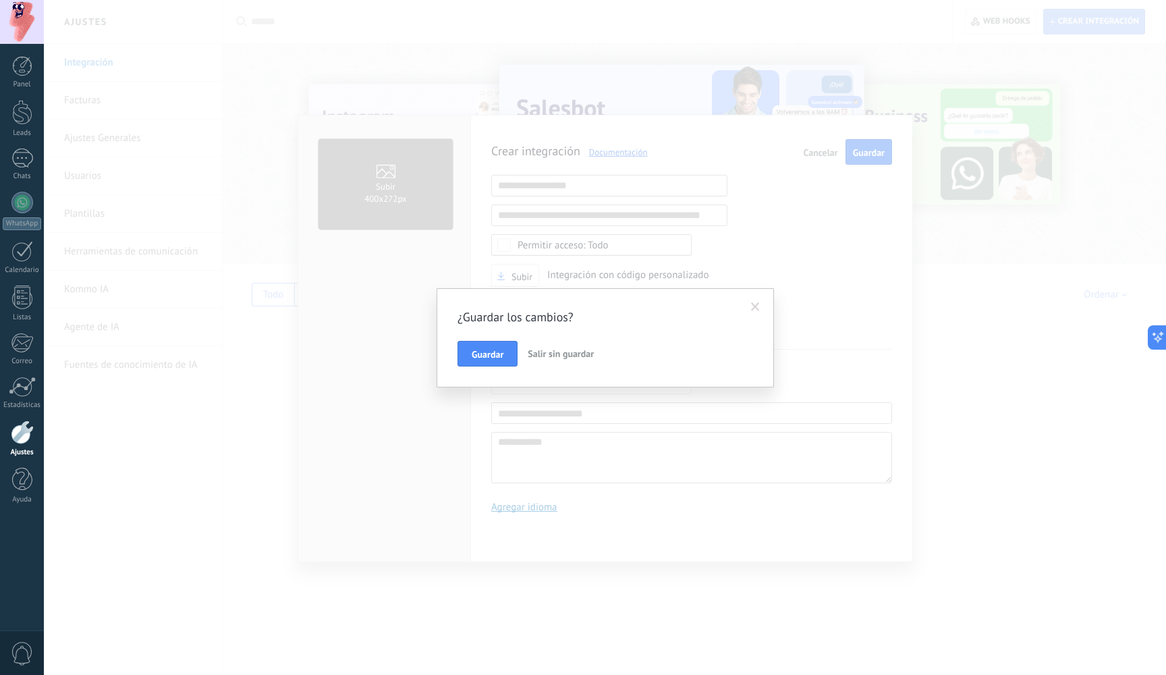
click at [546, 358] on span "Salir sin guardar" at bounding box center [561, 353] width 66 height 12
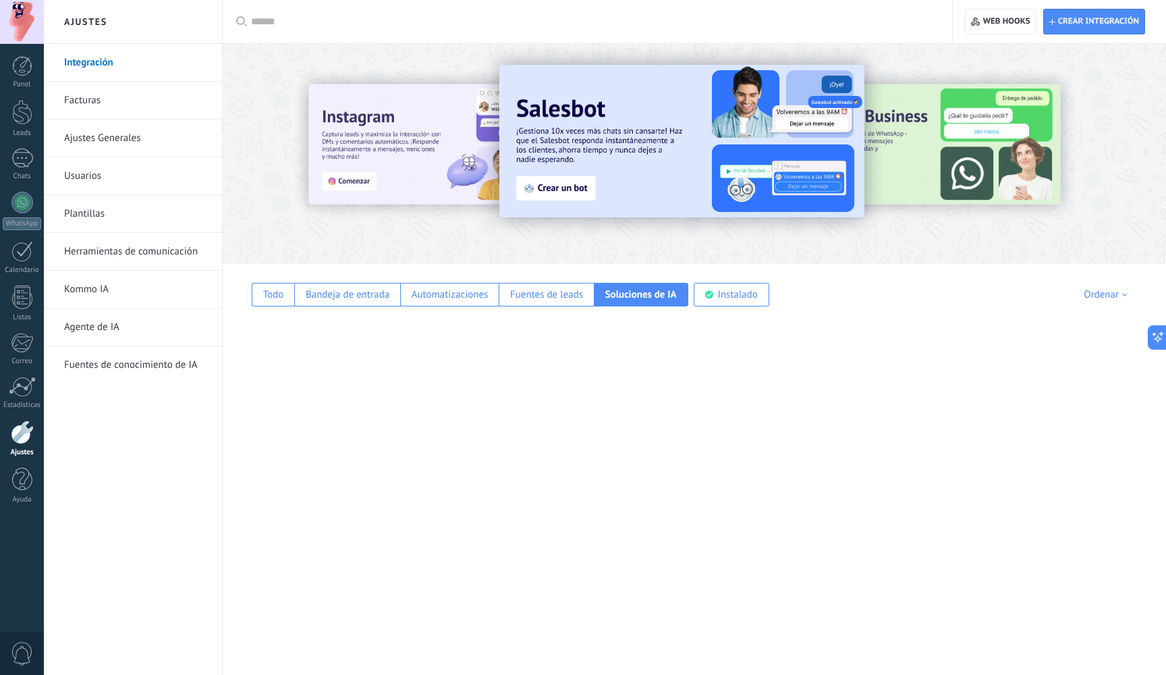
scroll to position [0, 0]
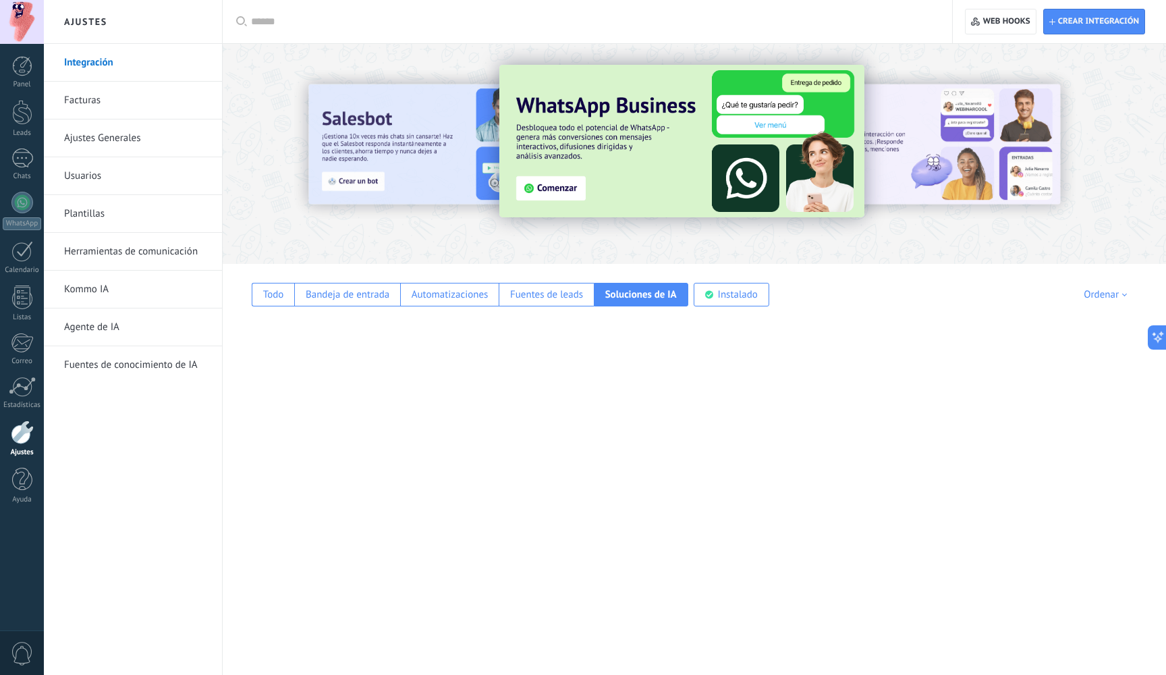
click at [592, 165] on img at bounding box center [681, 141] width 365 height 152
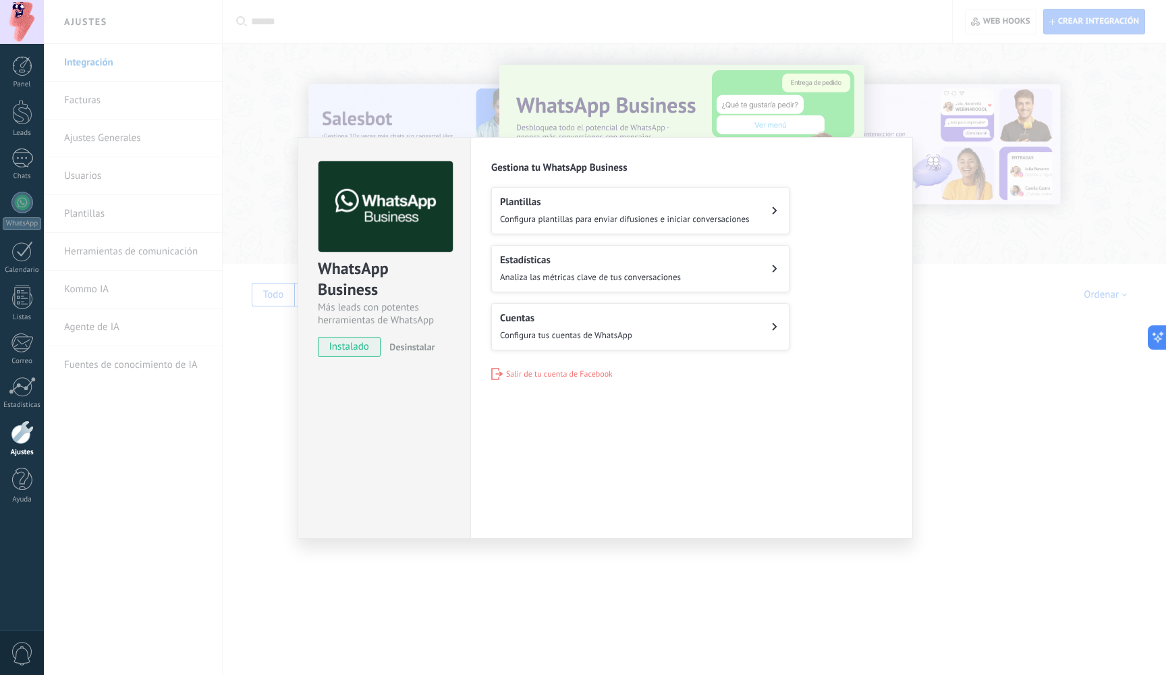
click at [967, 359] on div "WhatsApp Business Más leads con potentes herramientas de WhatsApp instalado Des…" at bounding box center [605, 337] width 1122 height 675
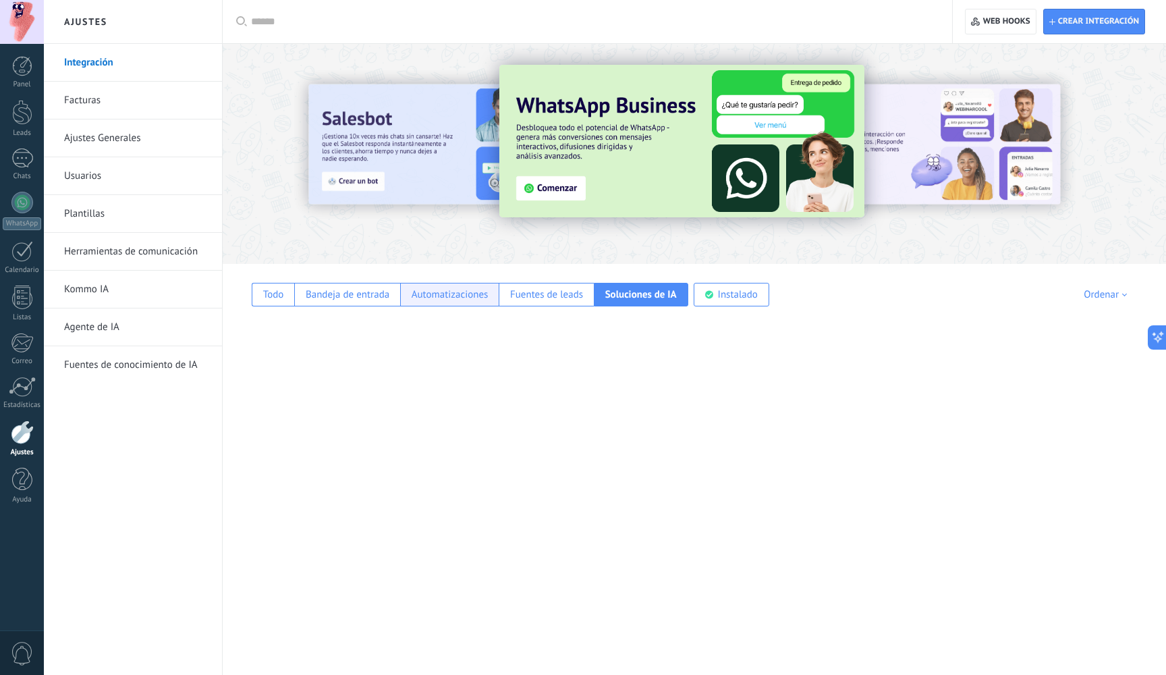
click at [457, 296] on div "Automatizaciones" at bounding box center [450, 294] width 77 height 13
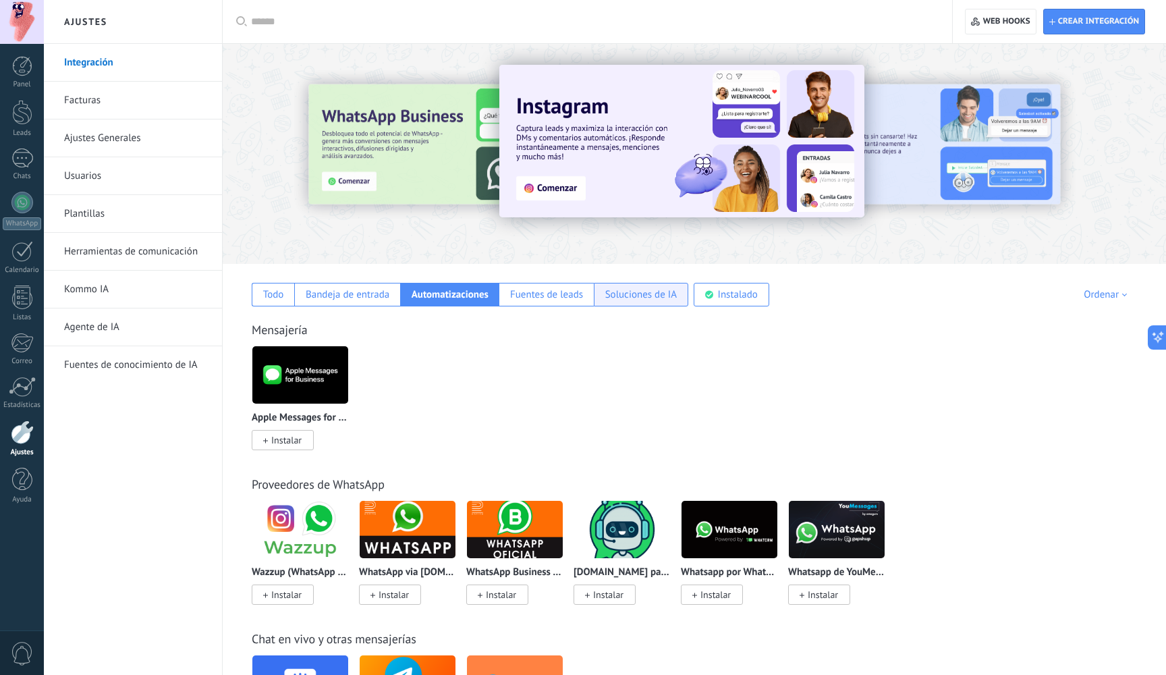
click at [645, 289] on div "Soluciones de IA" at bounding box center [641, 294] width 72 height 13
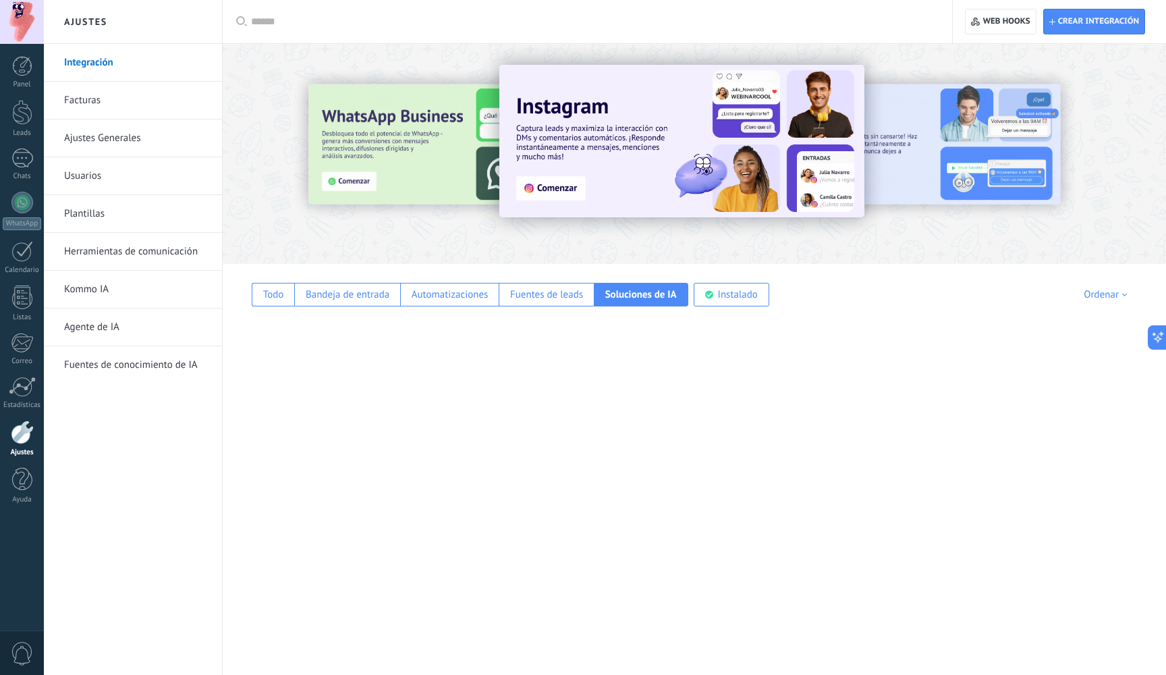
click at [654, 296] on div "Soluciones de IA" at bounding box center [641, 294] width 72 height 13
click at [136, 366] on link "Fuentes de conocimiento de IA" at bounding box center [136, 365] width 144 height 38
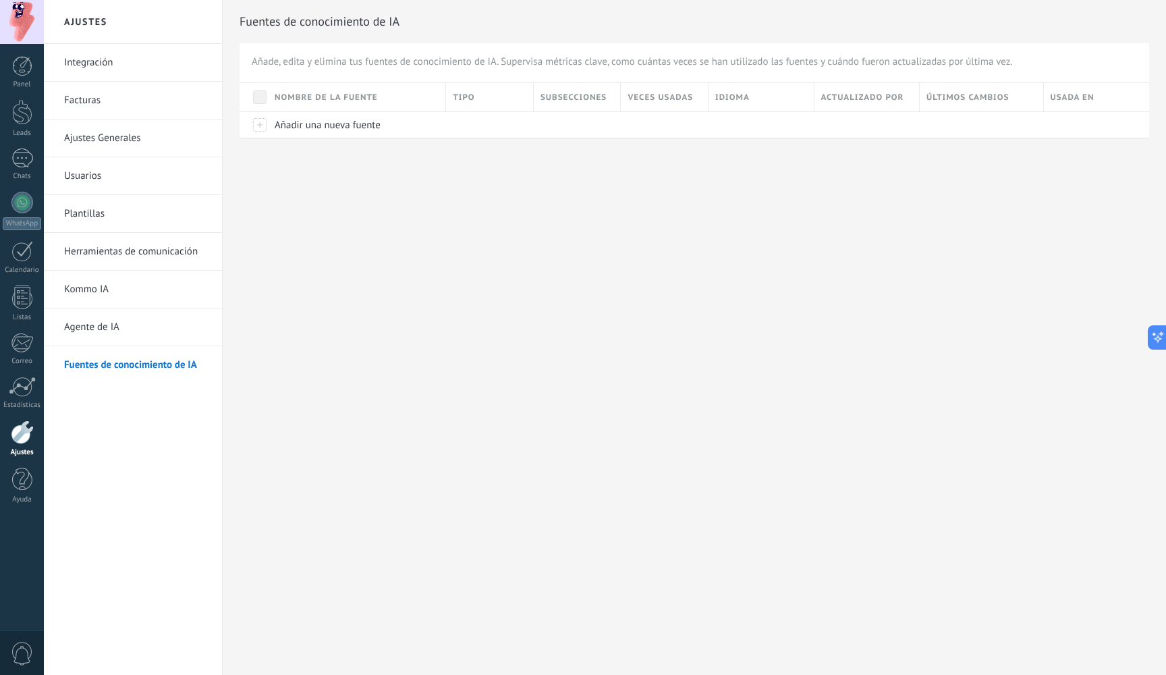
click at [154, 45] on link "Integración" at bounding box center [136, 63] width 144 height 38
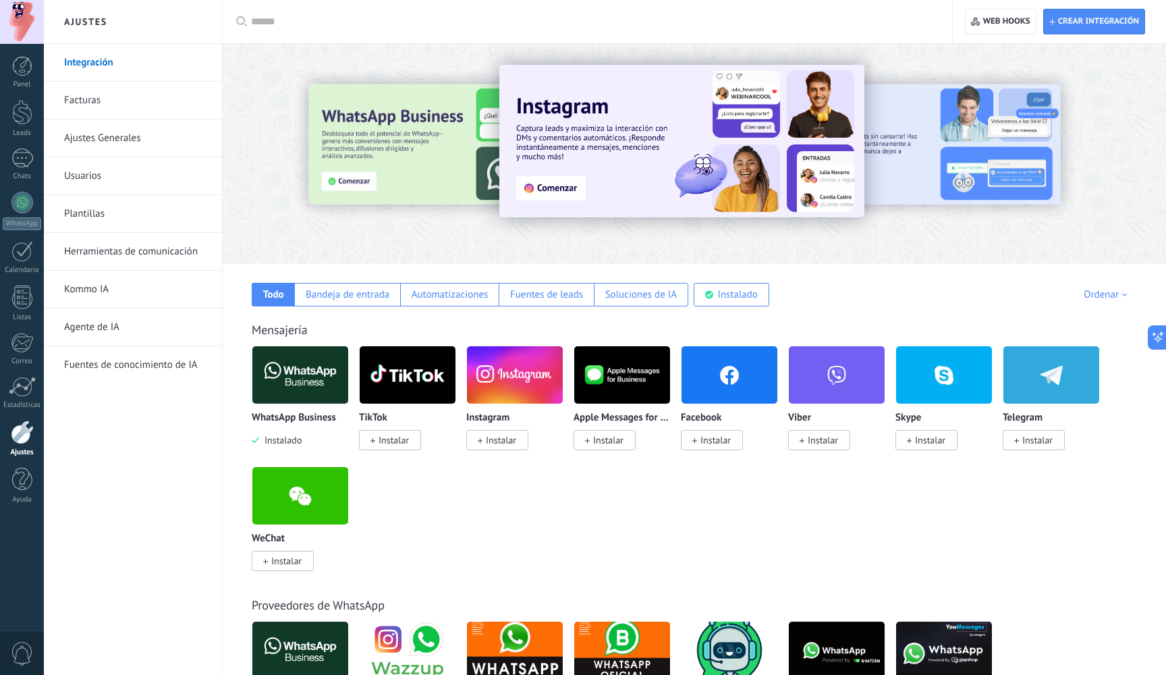
click at [280, 25] on input "text" at bounding box center [592, 22] width 682 height 14
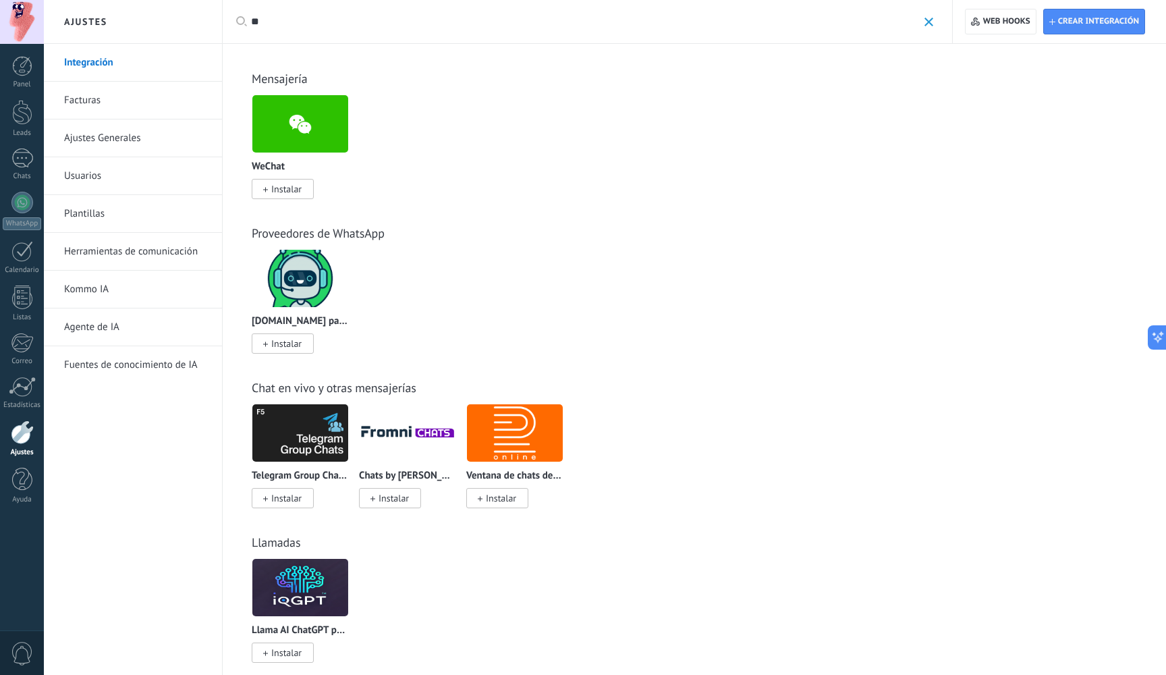
type input "*"
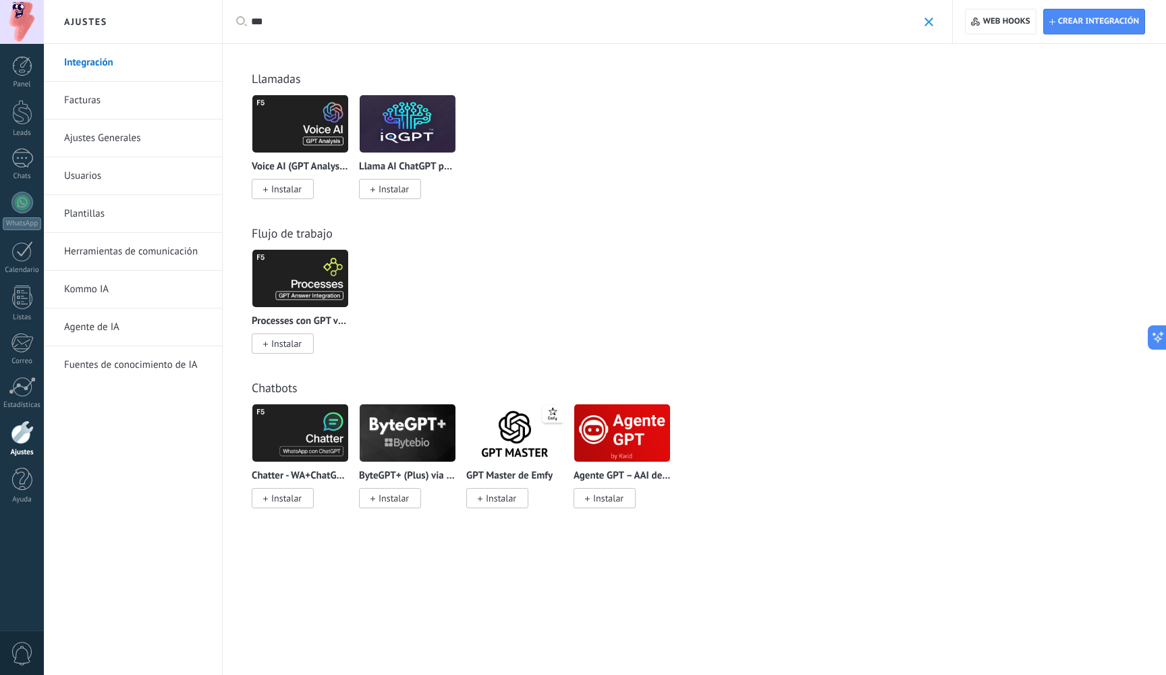
type input "***"
click at [300, 500] on span "Instalar" at bounding box center [286, 498] width 30 height 12
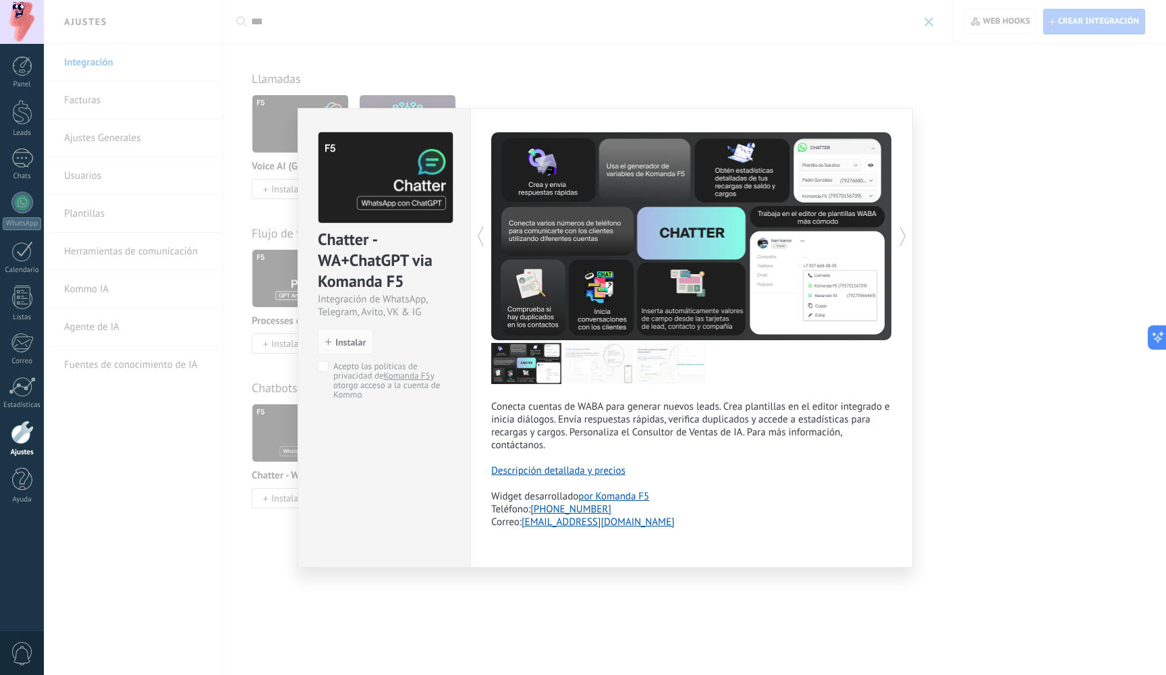
click at [549, 470] on link "Descripción detallada y precios" at bounding box center [558, 470] width 134 height 13
